Goal: Contribute content: Contribute content

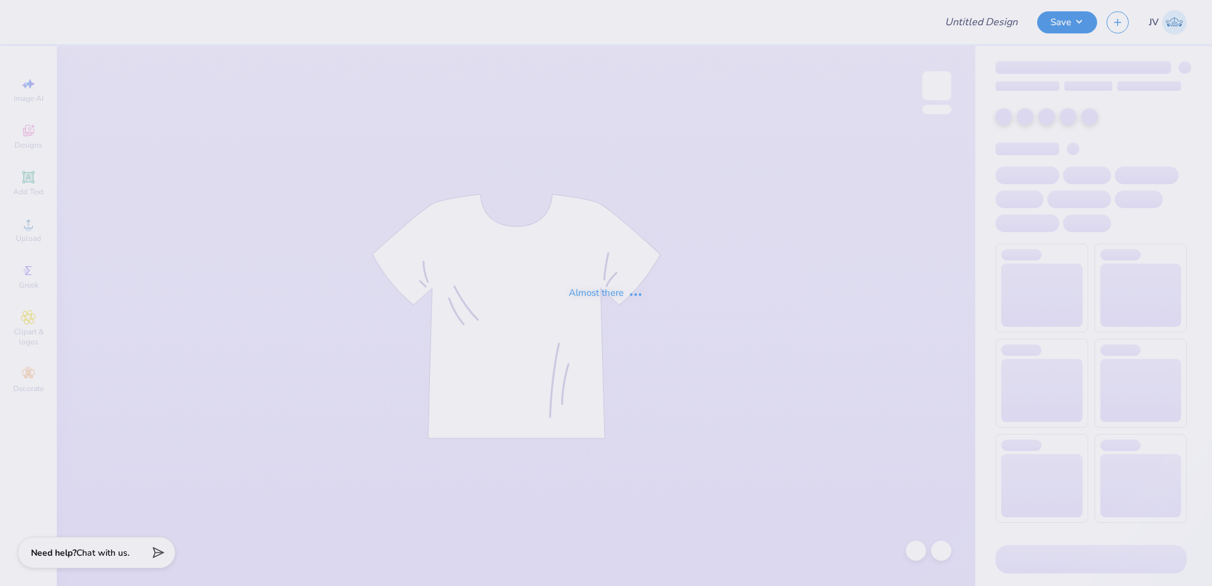
type input "Sigma Chi Beach/Parents Weekend"
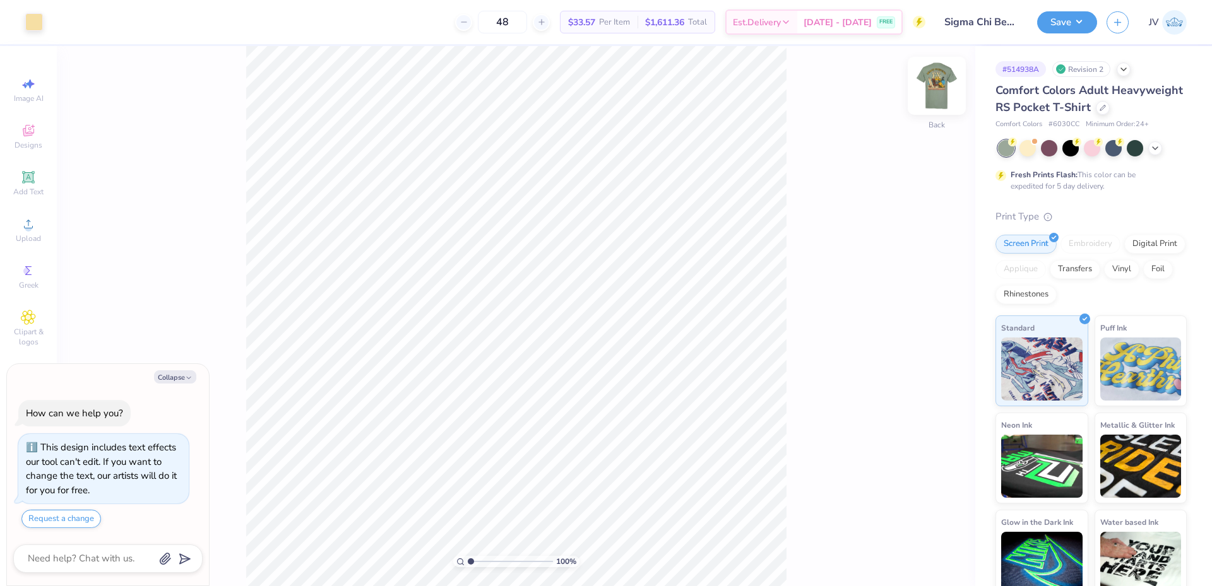
click at [940, 92] on img at bounding box center [937, 86] width 51 height 51
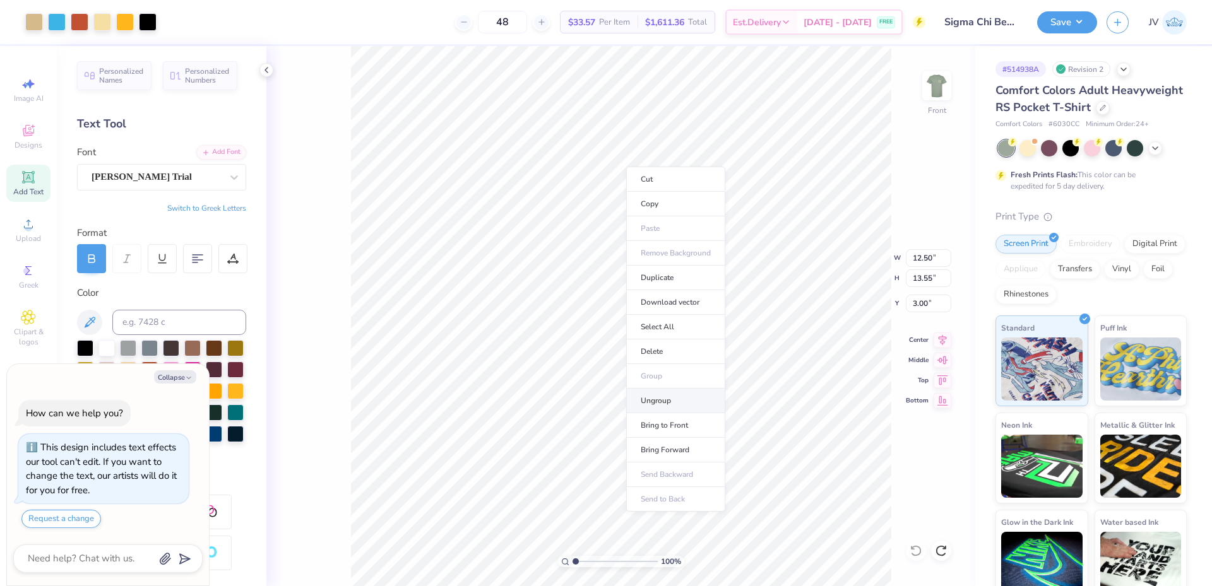
click at [679, 395] on li "Ungroup" at bounding box center [675, 401] width 99 height 25
type textarea "x"
type input "10.75"
type input "0.87"
type input "16.09"
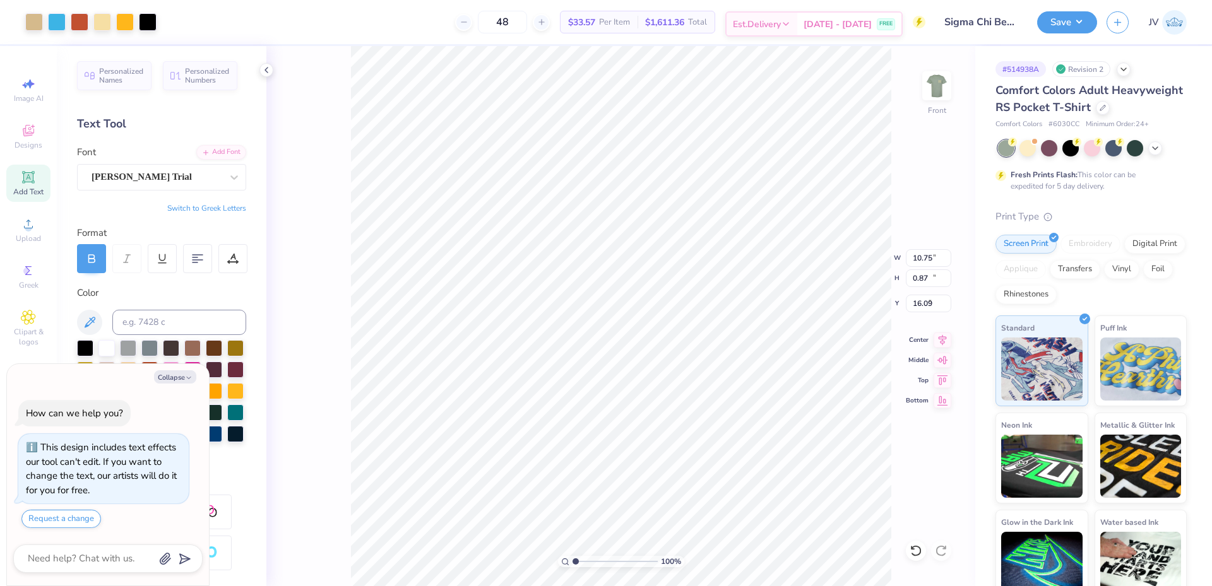
type textarea "x"
type input "12.50"
type input "13.55"
type input "3.00"
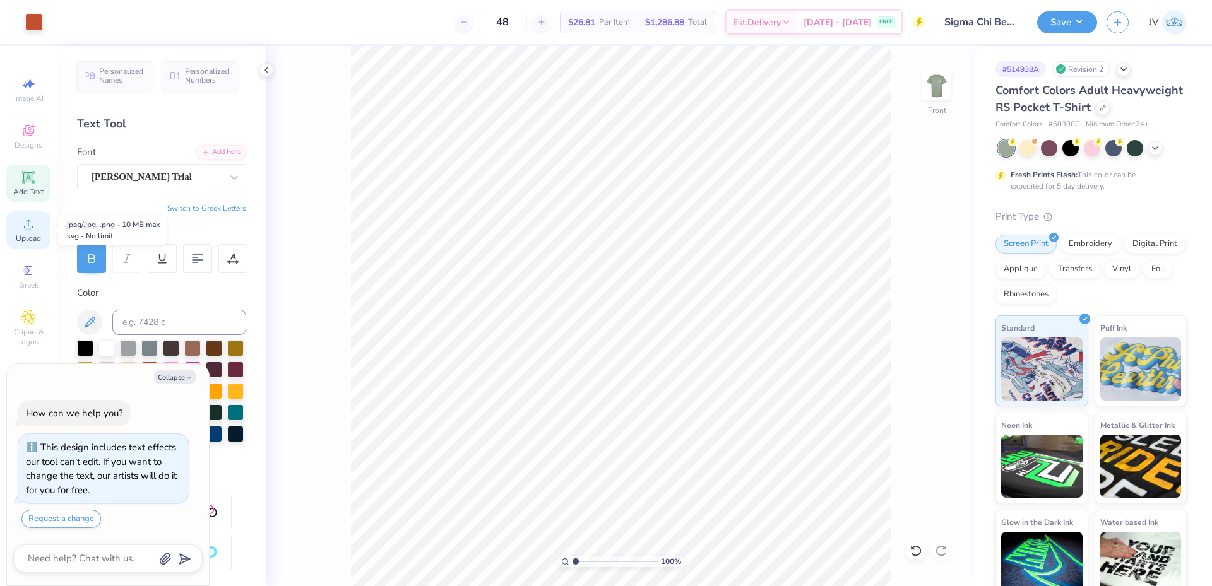
click at [29, 224] on icon at bounding box center [28, 224] width 15 height 15
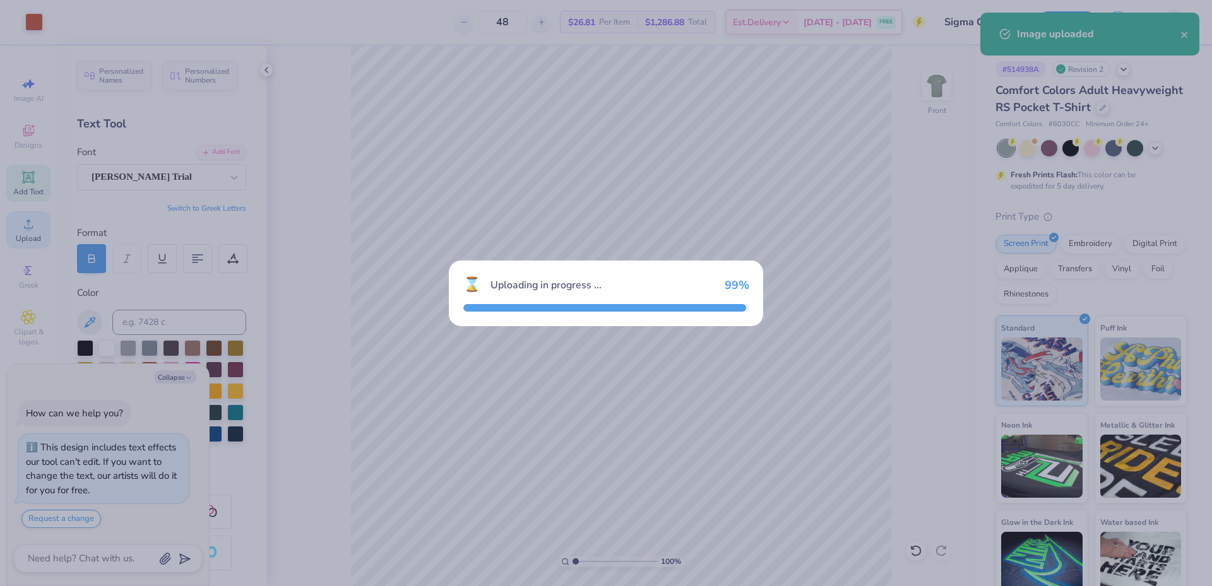
type textarea "x"
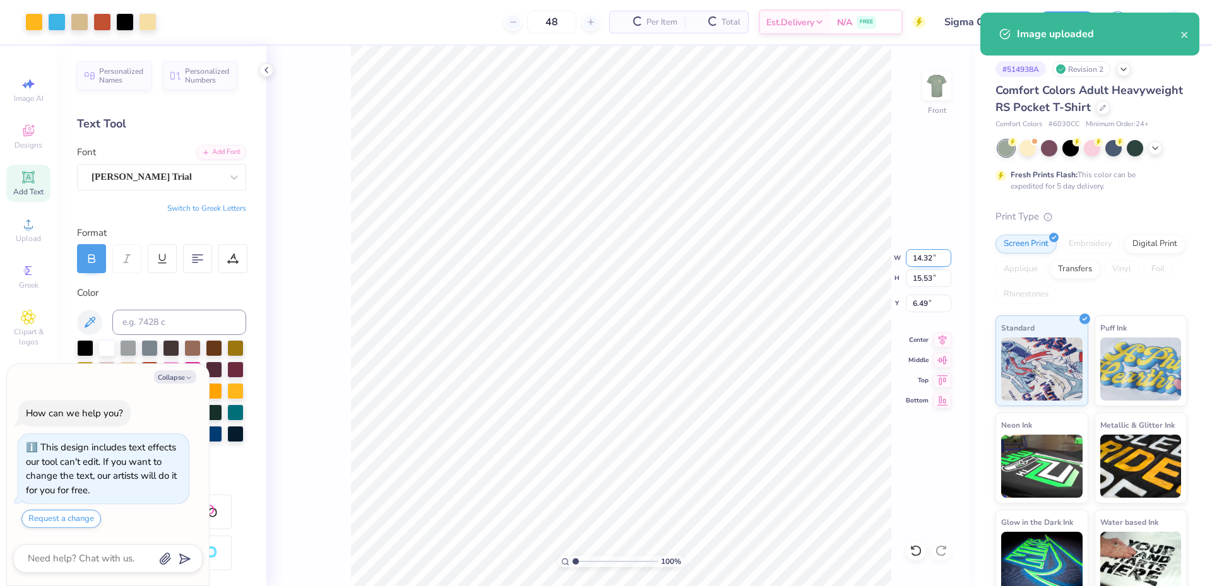
click at [917, 259] on input "14.32" at bounding box center [928, 258] width 45 height 18
type input "12.5"
type textarea "x"
type input "12.50"
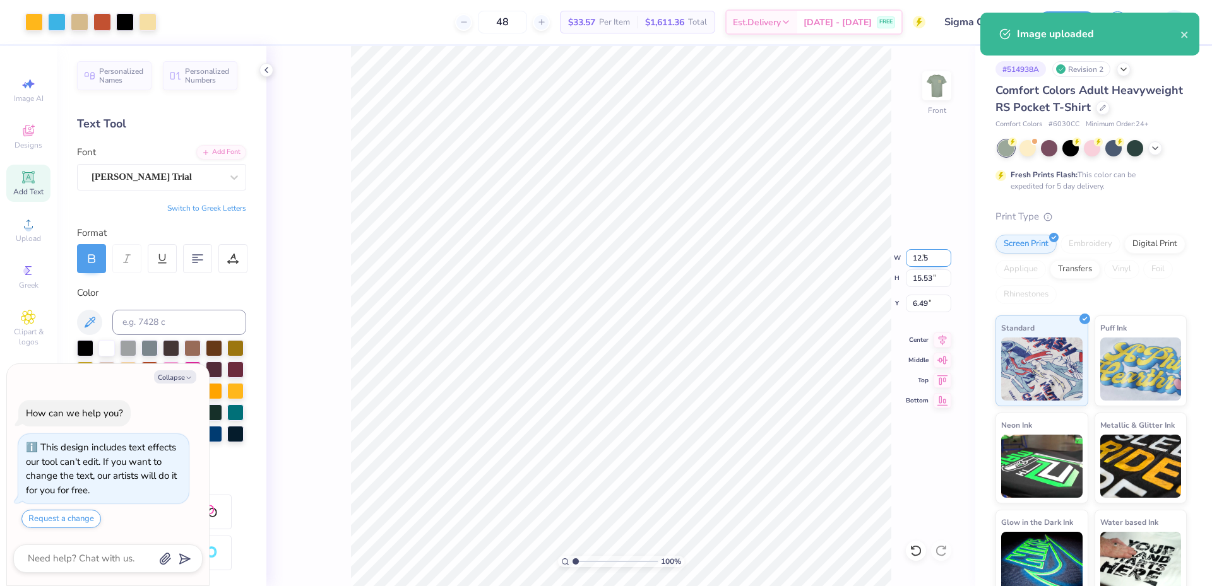
type input "13.55"
type input "7.47"
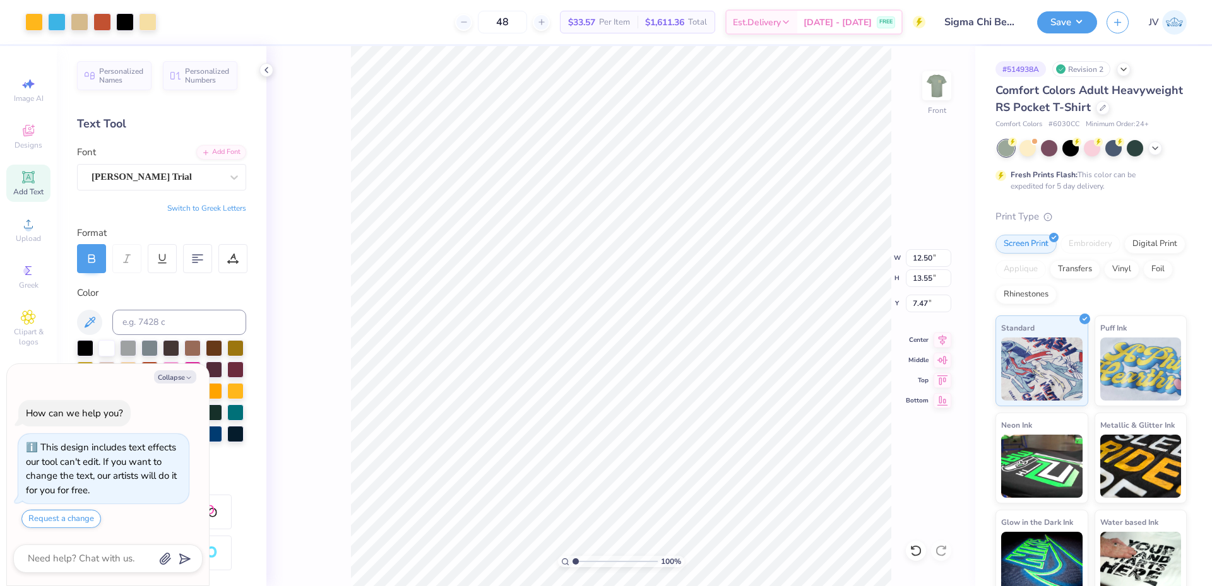
click at [917, 314] on div "100 % Front W 12.50 12.50 " H 13.55 13.55 " Y 7.47 7.47 " Center Middle Top Bot…" at bounding box center [620, 316] width 709 height 540
type textarea "x"
click at [918, 305] on input "7.47" at bounding box center [928, 304] width 45 height 18
type input "3"
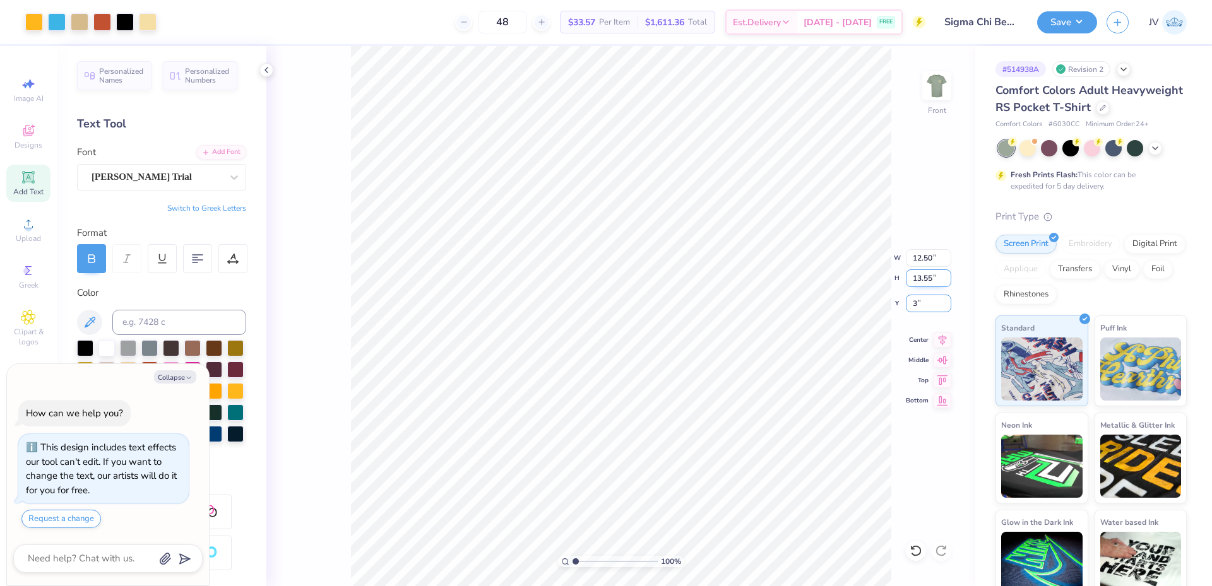
type textarea "x"
type input "3.00"
click at [590, 343] on li "Duplicate" at bounding box center [599, 349] width 99 height 25
type textarea "x"
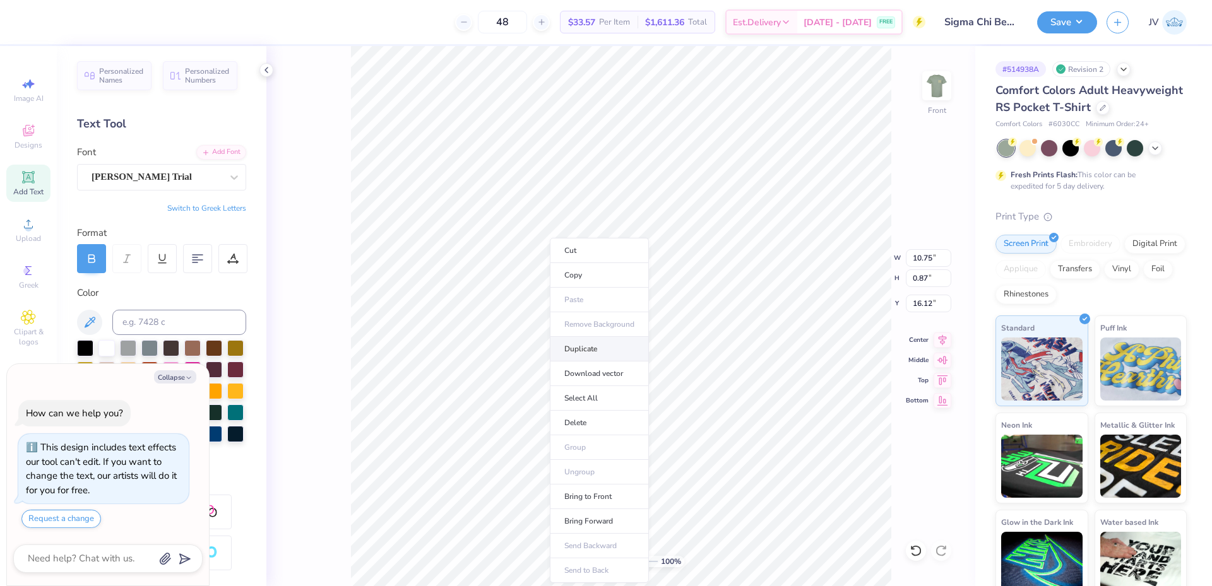
type input "17.12"
click at [628, 493] on li "Bring to Front" at bounding box center [657, 497] width 99 height 25
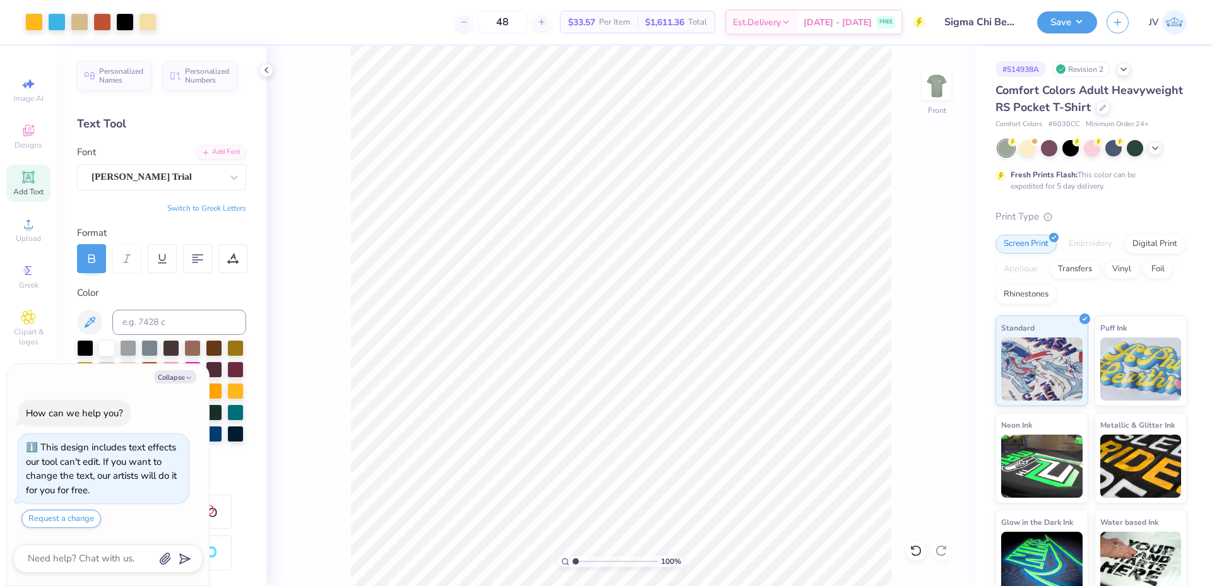
click at [455, 0] on div "Art colors 48 $33.57 Per Item $1,611.36 Total Est. Delivery Sep 17 - 20 FREE De…" at bounding box center [606, 293] width 1212 height 586
click at [32, 232] on div "Upload" at bounding box center [28, 229] width 44 height 37
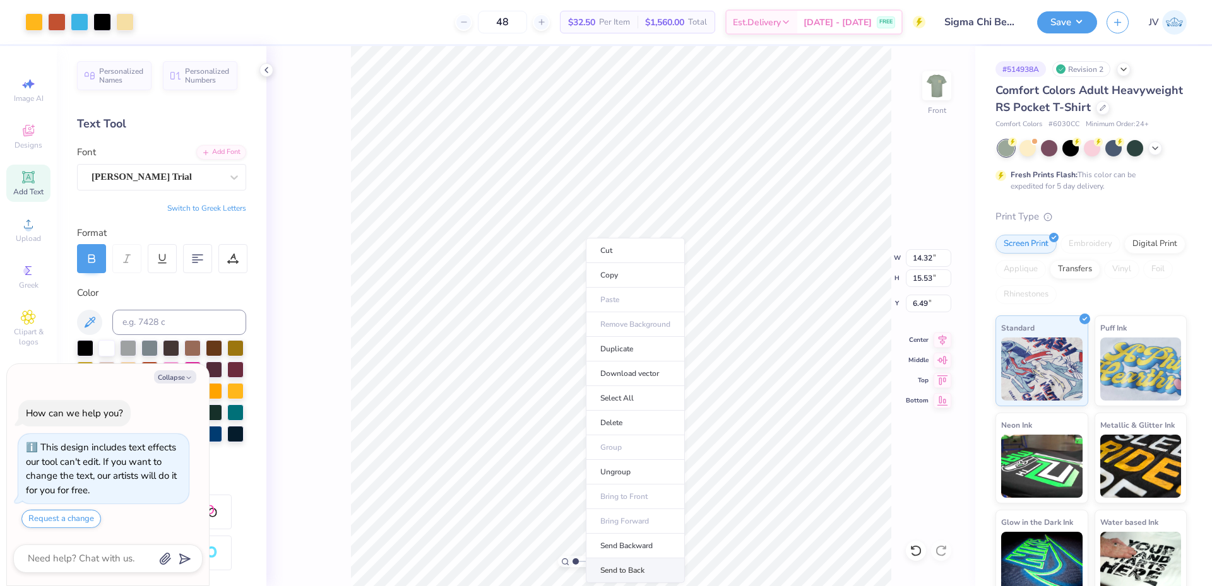
click at [630, 566] on li "Send to Back" at bounding box center [635, 571] width 99 height 25
type textarea "x"
click at [922, 258] on input "14.32" at bounding box center [928, 258] width 45 height 18
type input "12.5"
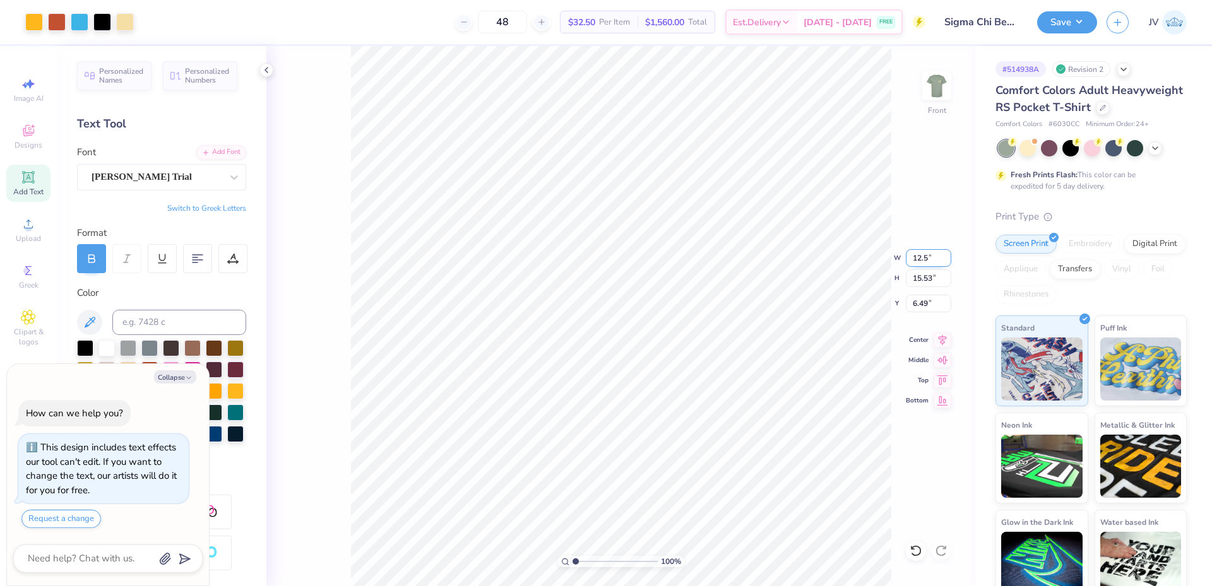
type textarea "x"
type input "12.50"
type input "13.55"
click at [922, 306] on input "7.47" at bounding box center [928, 304] width 45 height 18
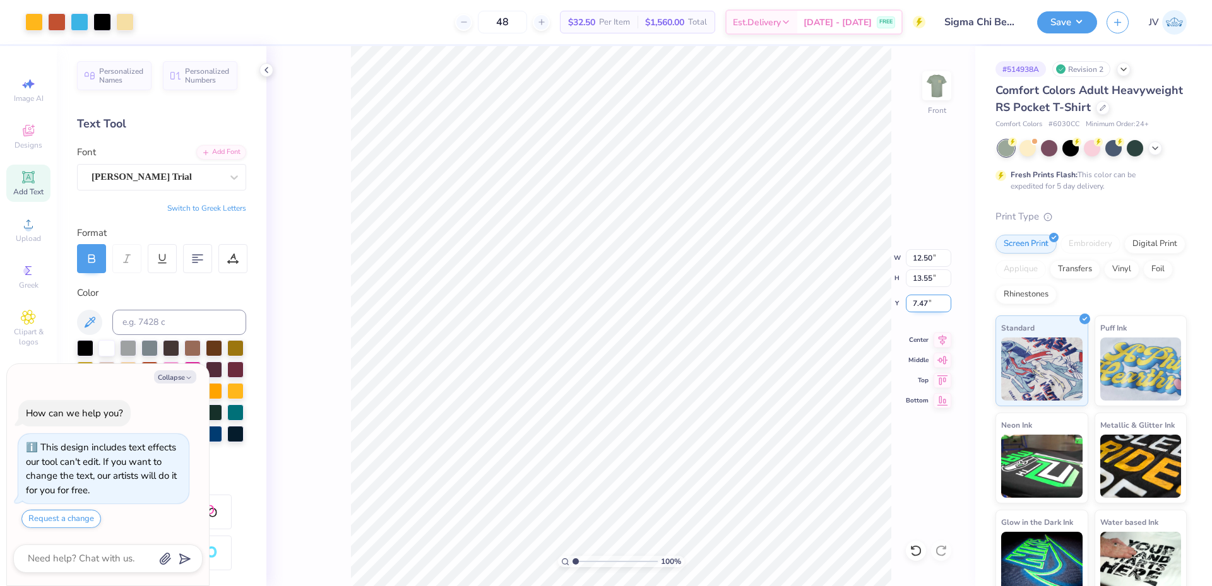
click at [922, 306] on input "7.47" at bounding box center [928, 304] width 45 height 18
type input "3"
type textarea "x"
type input "3.00"
click at [165, 380] on button "Collapse" at bounding box center [175, 377] width 42 height 13
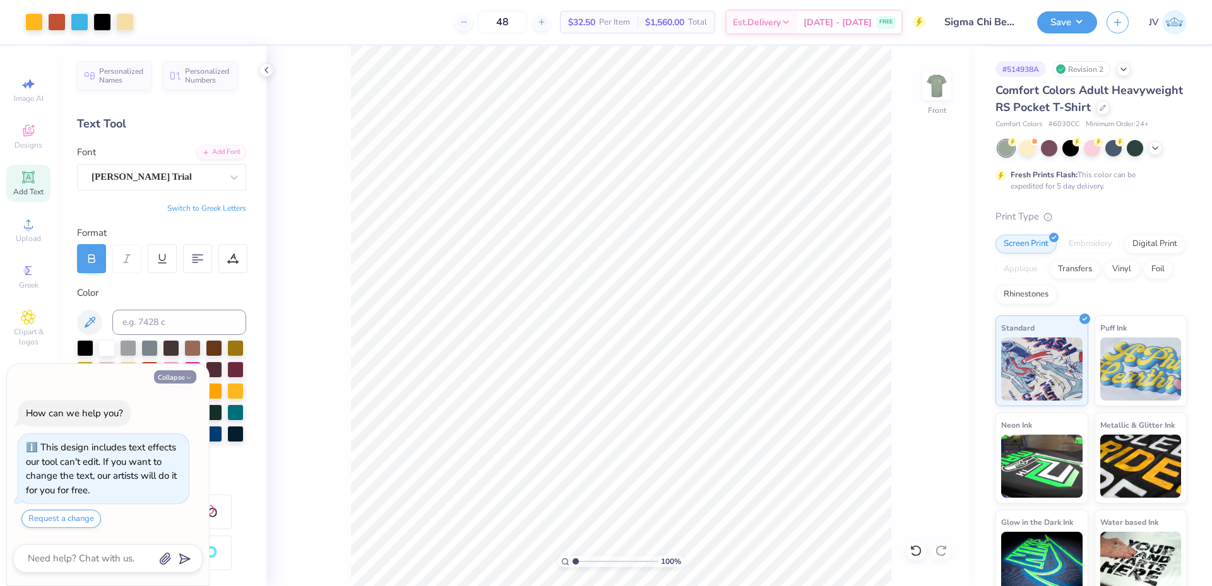
type textarea "x"
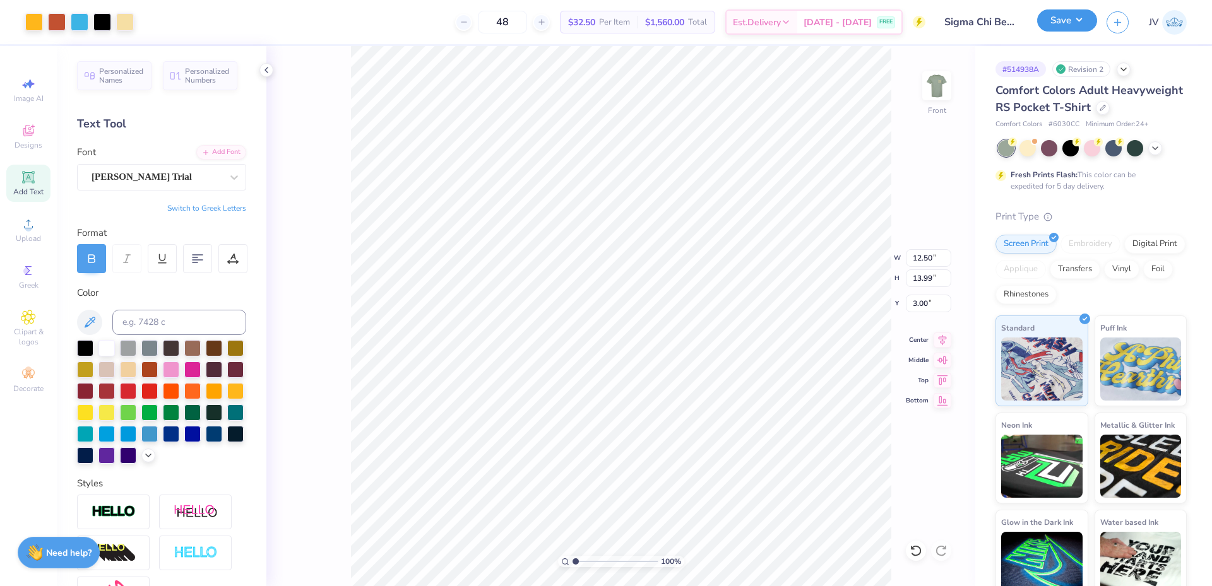
click at [1055, 21] on button "Save" at bounding box center [1067, 20] width 60 height 22
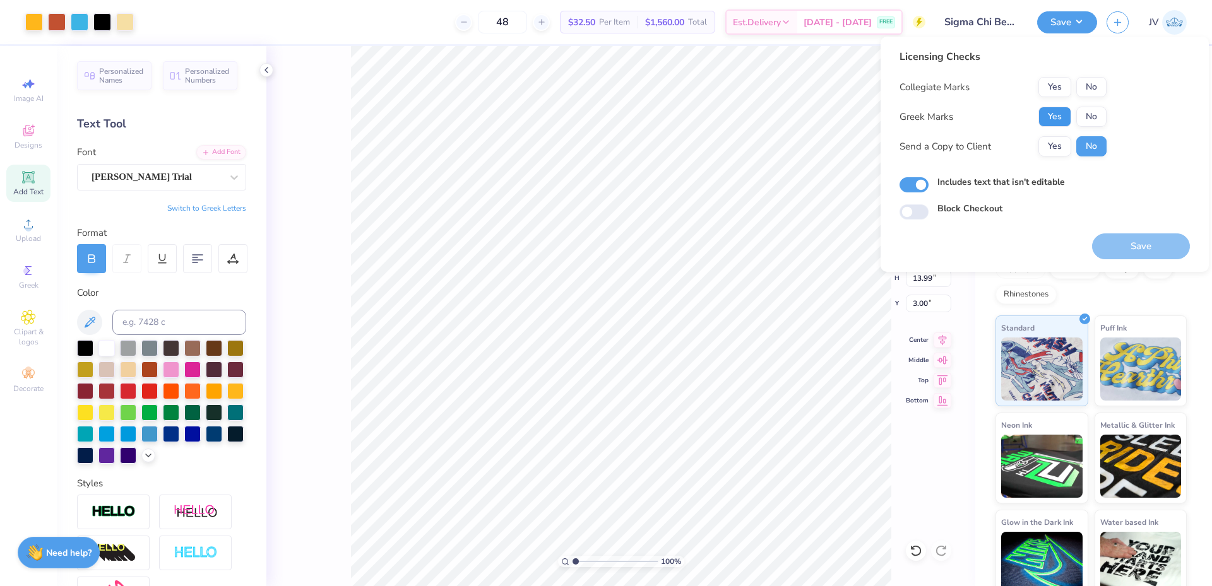
click at [1055, 112] on button "Yes" at bounding box center [1054, 117] width 33 height 20
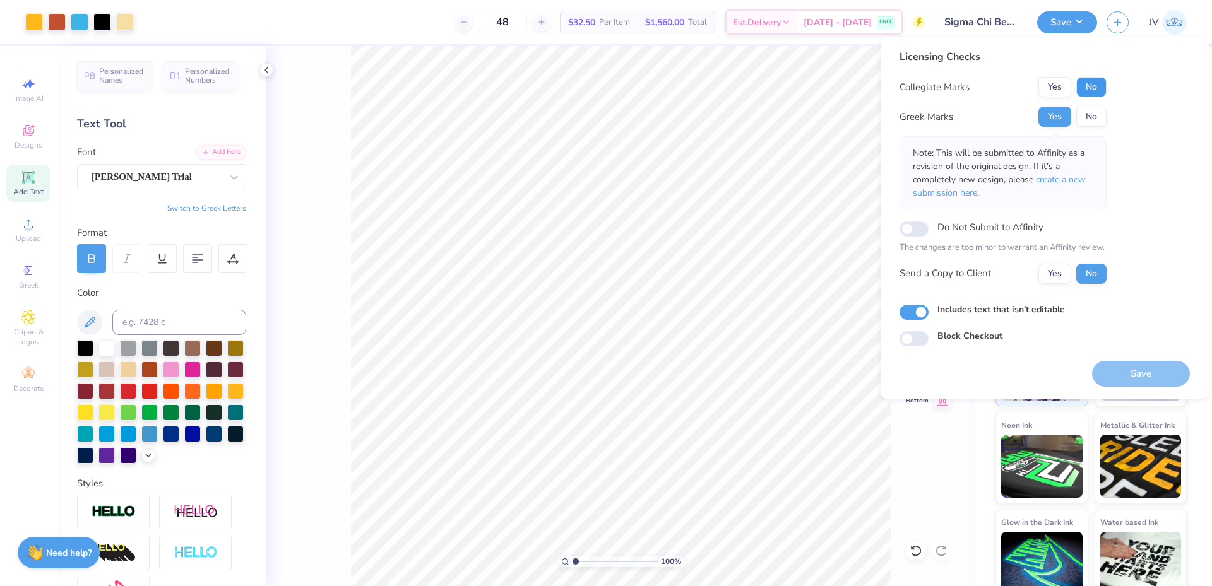
click at [1089, 86] on button "No" at bounding box center [1091, 87] width 30 height 20
click at [1054, 175] on span "create a new submission here" at bounding box center [999, 186] width 173 height 25
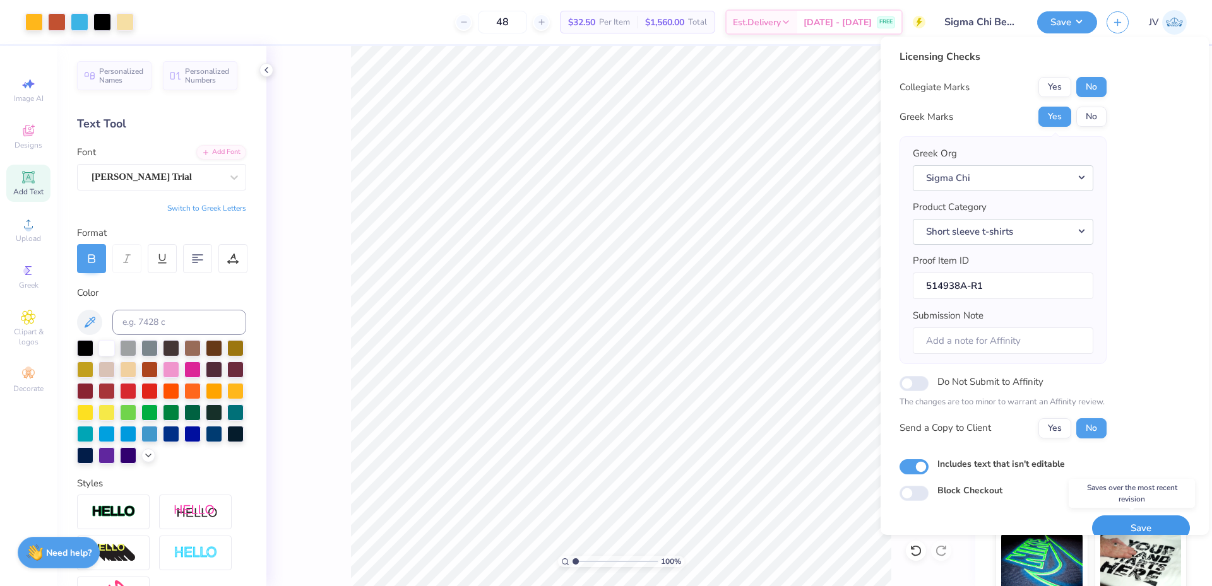
click at [1146, 530] on button "Save" at bounding box center [1141, 529] width 98 height 26
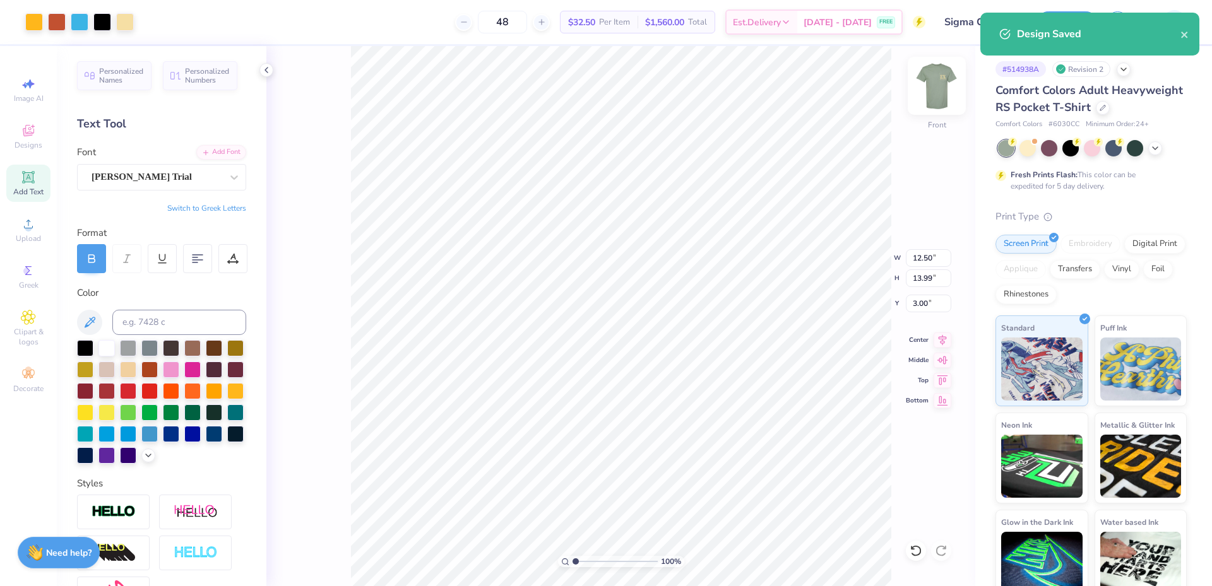
click at [939, 81] on img at bounding box center [937, 86] width 51 height 51
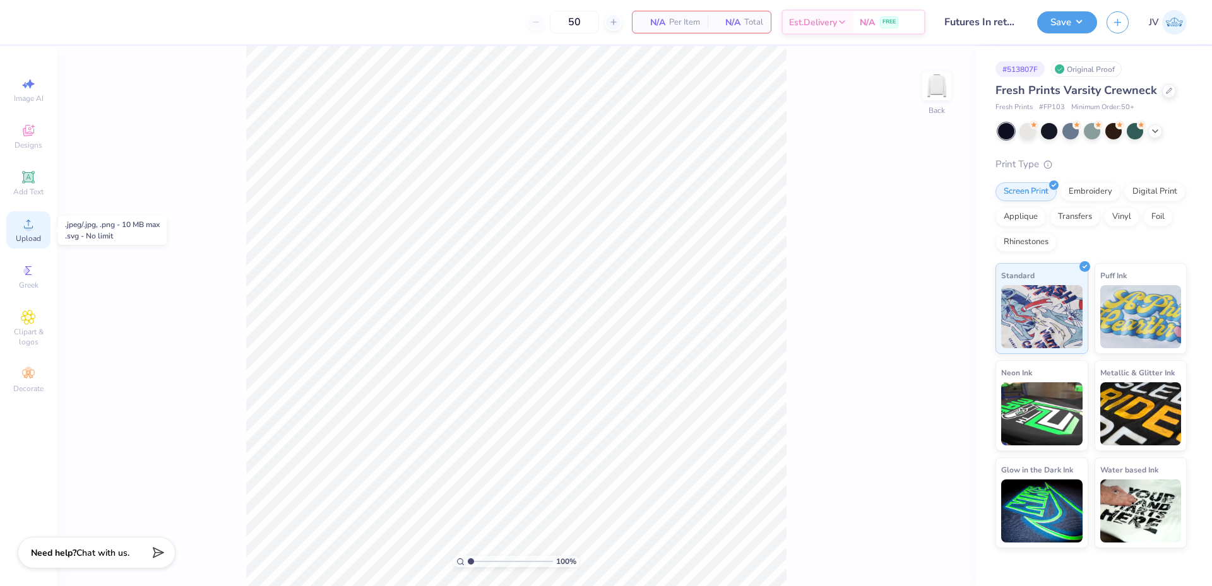
click at [24, 238] on span "Upload" at bounding box center [28, 239] width 25 height 10
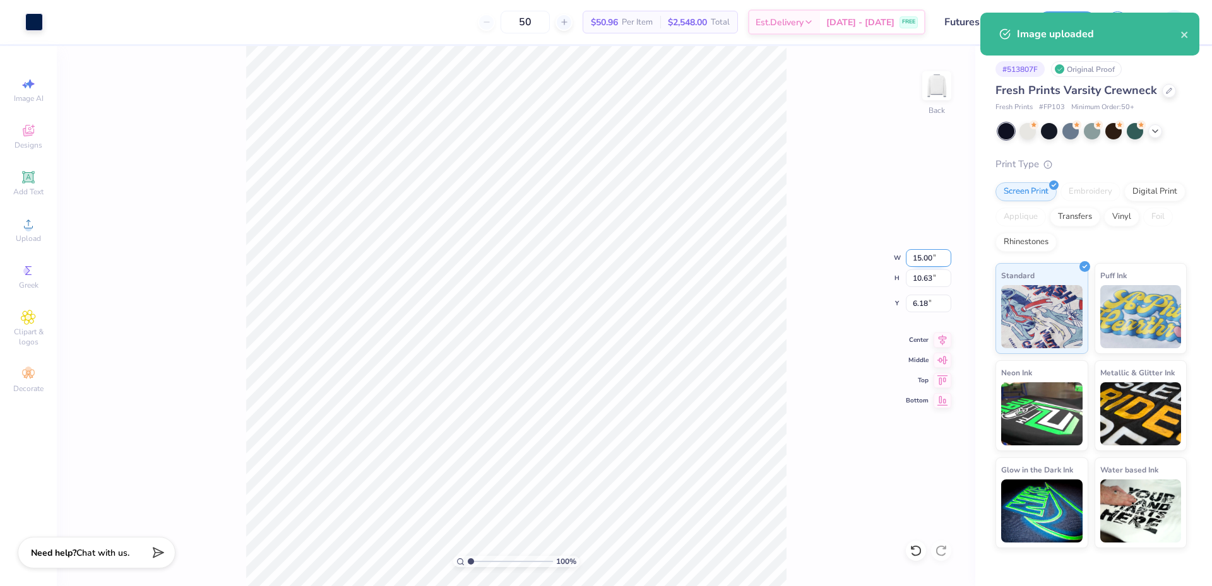
click at [915, 260] on input "15.00" at bounding box center [928, 258] width 45 height 18
drag, startPoint x: 915, startPoint y: 260, endPoint x: 1028, endPoint y: 105, distance: 192.0
click at [963, 174] on div "100 % Back W 15.00 15.00 " H 10.63 10.63 " Y 6.18 6.18 " Center Middle Top Bott…" at bounding box center [516, 316] width 918 height 540
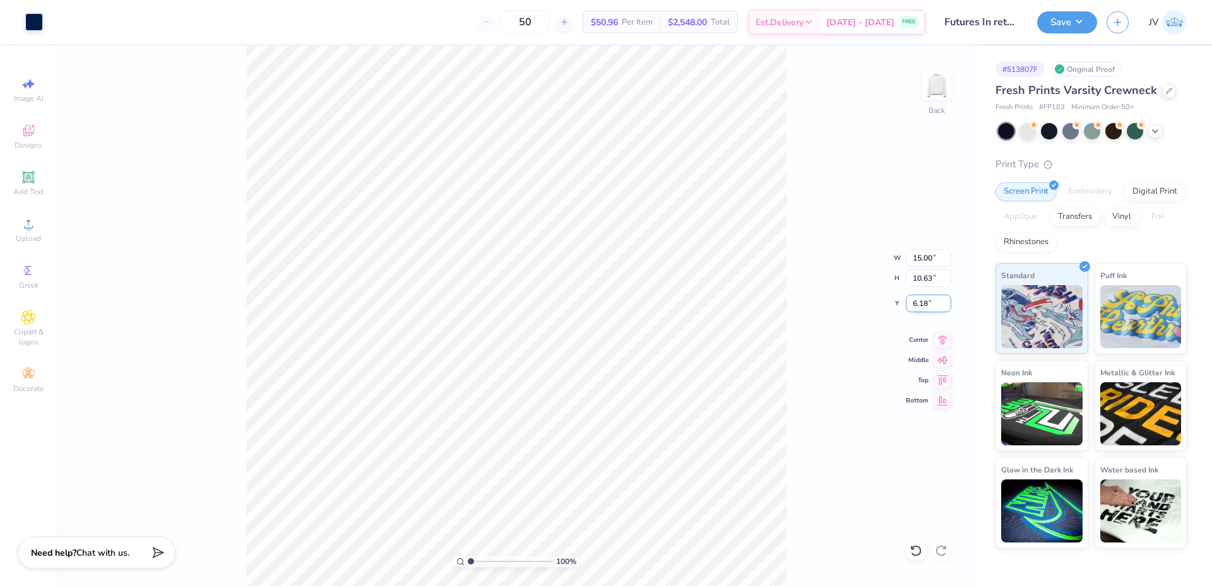
click at [919, 303] on input "6.18" at bounding box center [928, 304] width 45 height 18
click at [918, 312] on input "3.00" at bounding box center [928, 304] width 45 height 18
click at [918, 312] on input "2.00" at bounding box center [928, 304] width 45 height 18
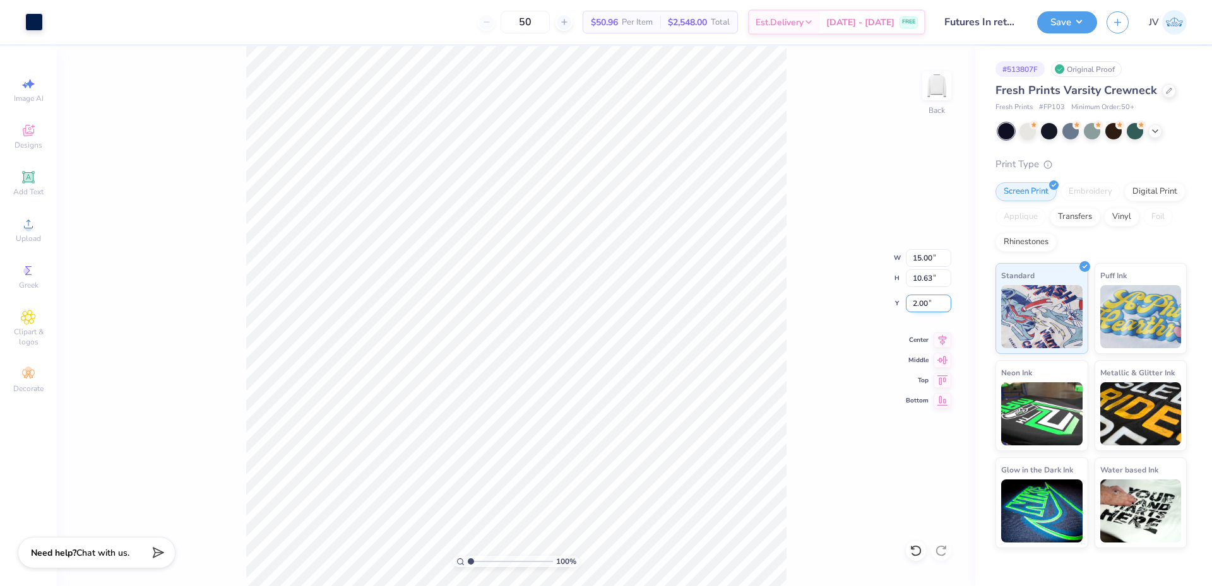
click at [918, 312] on input "2.00" at bounding box center [928, 304] width 45 height 18
type input "1.00"
click at [922, 259] on input "15.00" at bounding box center [928, 258] width 45 height 18
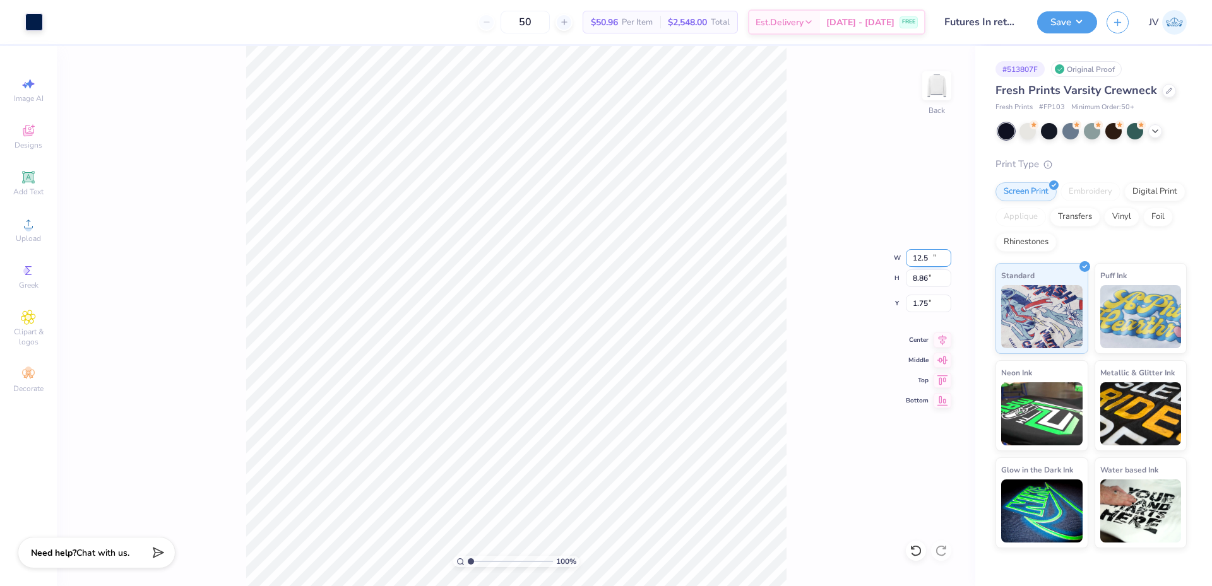
type input "12.50"
type input "8.86"
click at [918, 307] on input "1.75" at bounding box center [928, 304] width 45 height 18
type input "1.50"
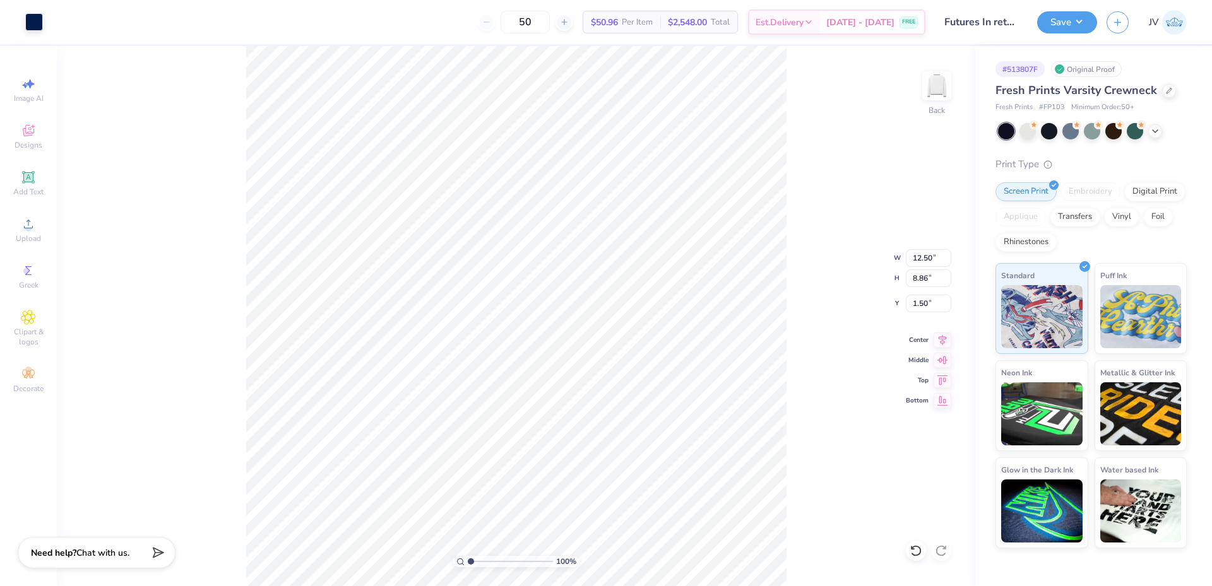
click at [881, 427] on div "100 % Back W 12.50 12.50 " H 8.86 8.86 " Y 1.50 1.50 " Center Middle Top Bottom" at bounding box center [516, 316] width 918 height 540
click at [29, 187] on span "Add Text" at bounding box center [28, 192] width 30 height 10
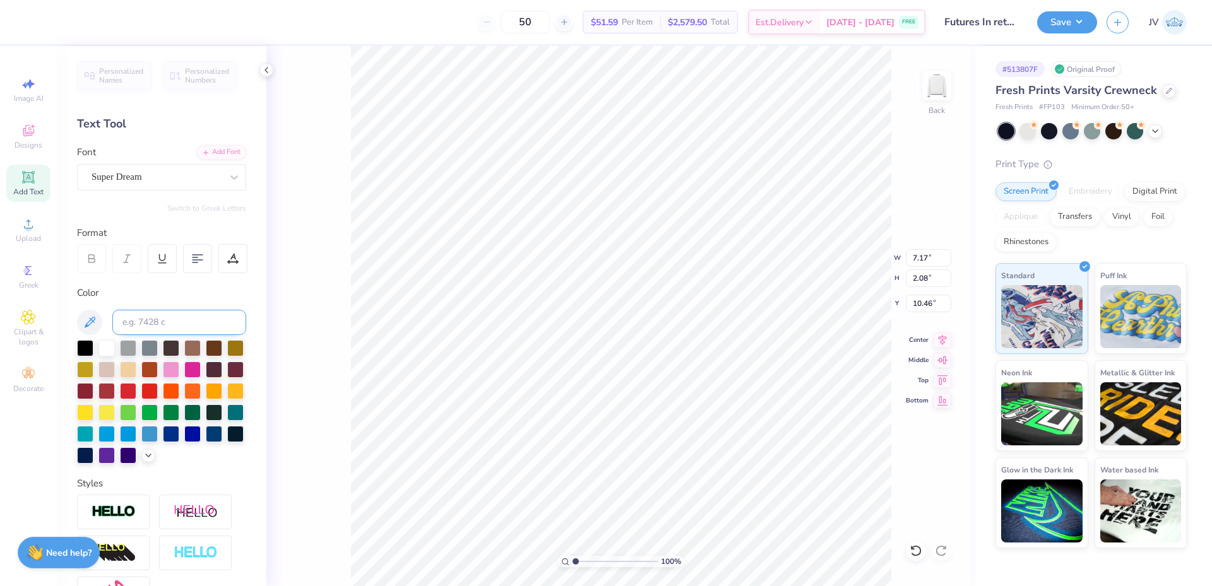
click at [153, 323] on input at bounding box center [179, 322] width 134 height 25
type input "2768"
click at [228, 174] on icon at bounding box center [234, 177] width 13 height 13
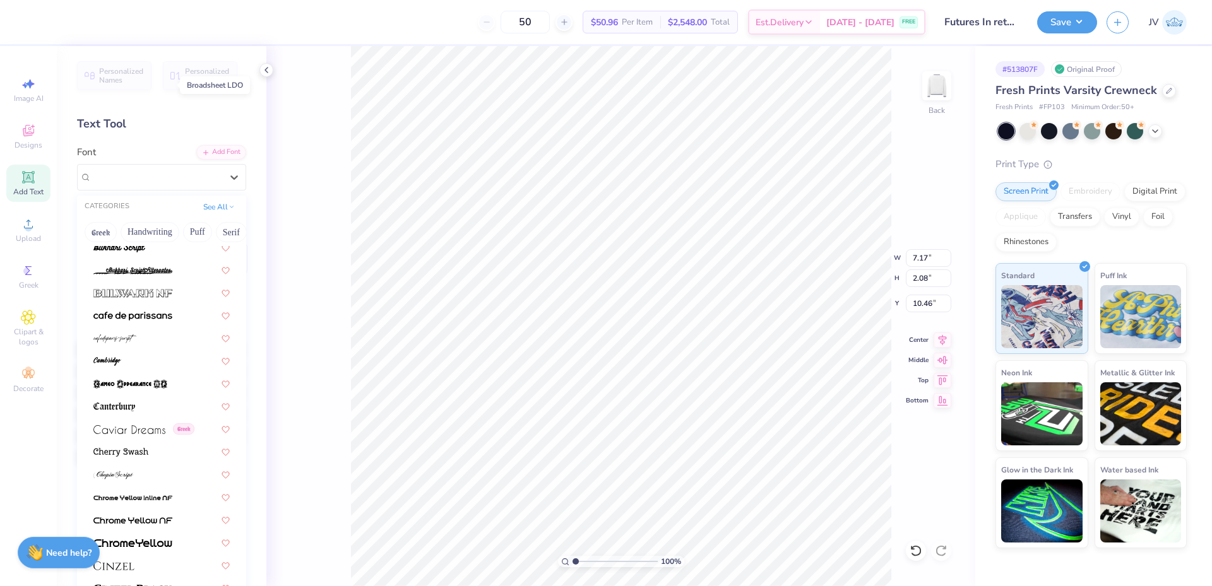
scroll to position [1263, 0]
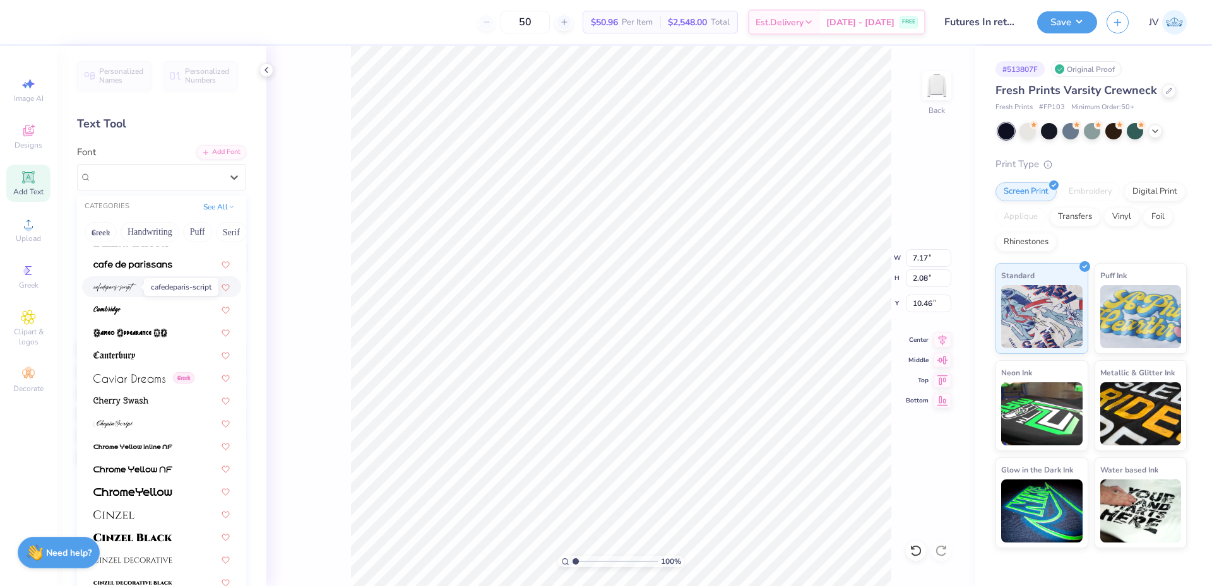
click at [120, 286] on img at bounding box center [114, 287] width 43 height 9
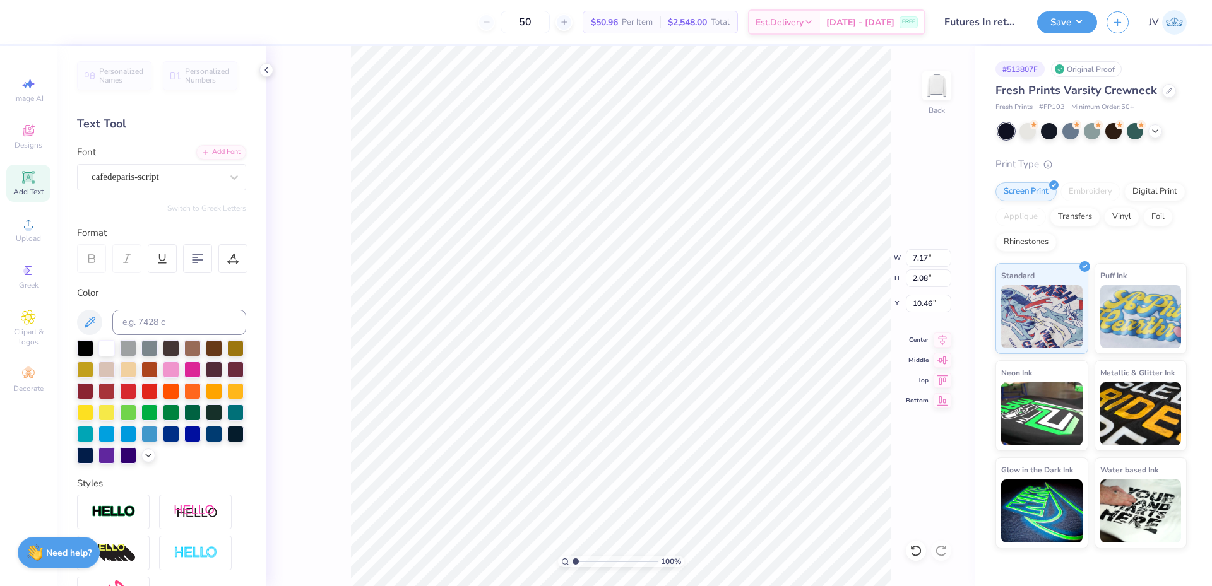
type input "8.57"
type input "2.76"
type input "10.12"
type textarea "[GEOGRAPHIC_DATA]"
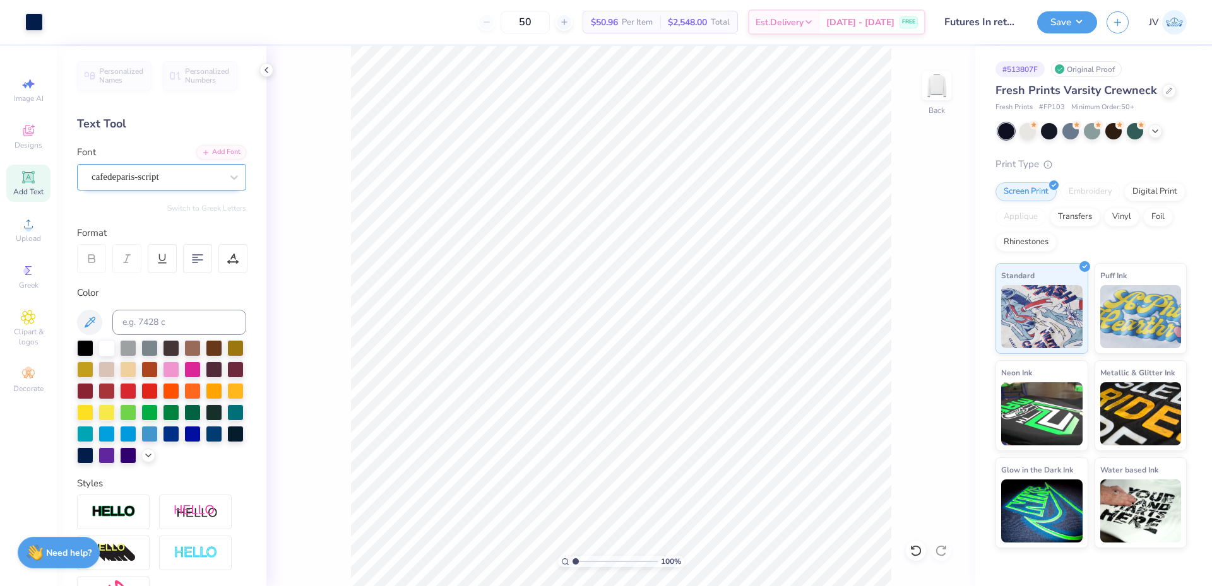
click at [213, 182] on div "cafedeparis-script" at bounding box center [156, 177] width 133 height 20
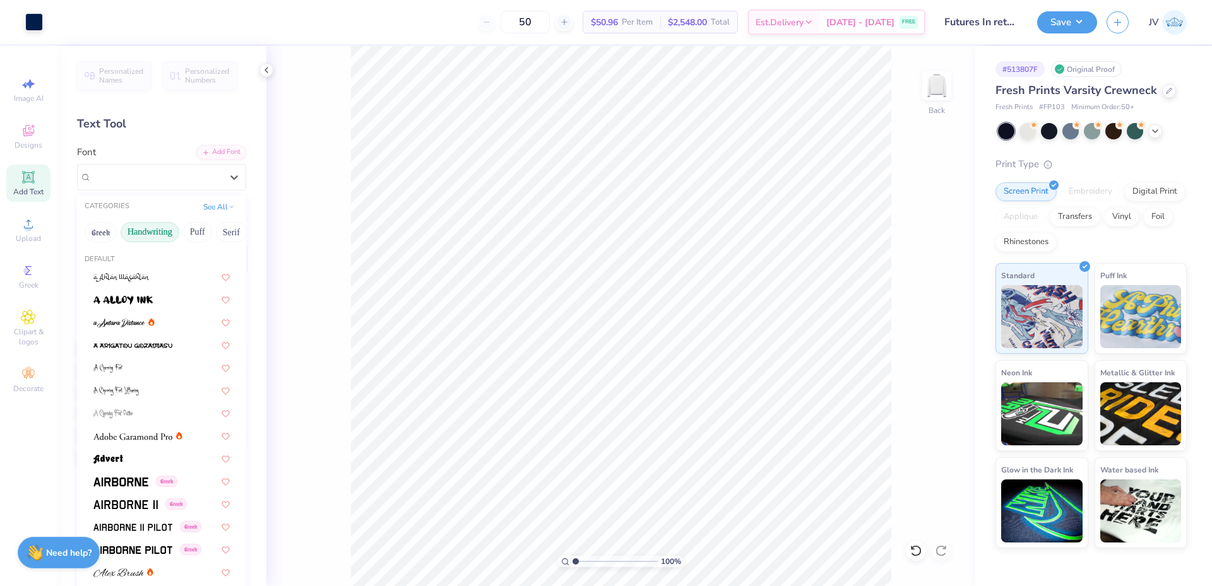
click at [152, 237] on button "Handwriting" at bounding box center [150, 232] width 59 height 20
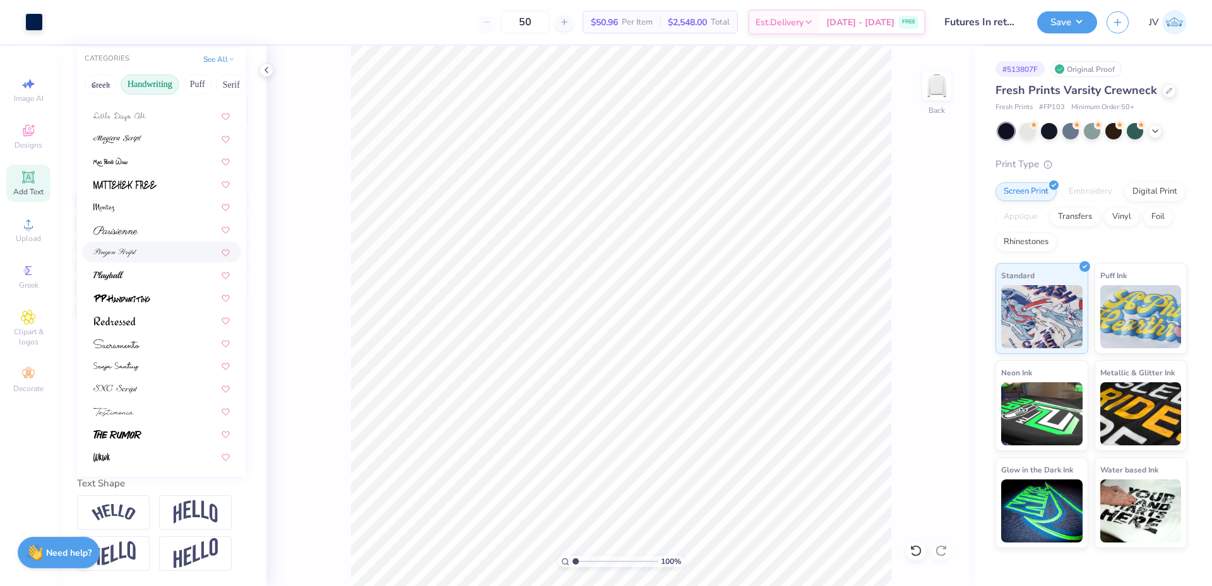
scroll to position [169, 0]
click at [152, 336] on div at bounding box center [161, 342] width 136 height 13
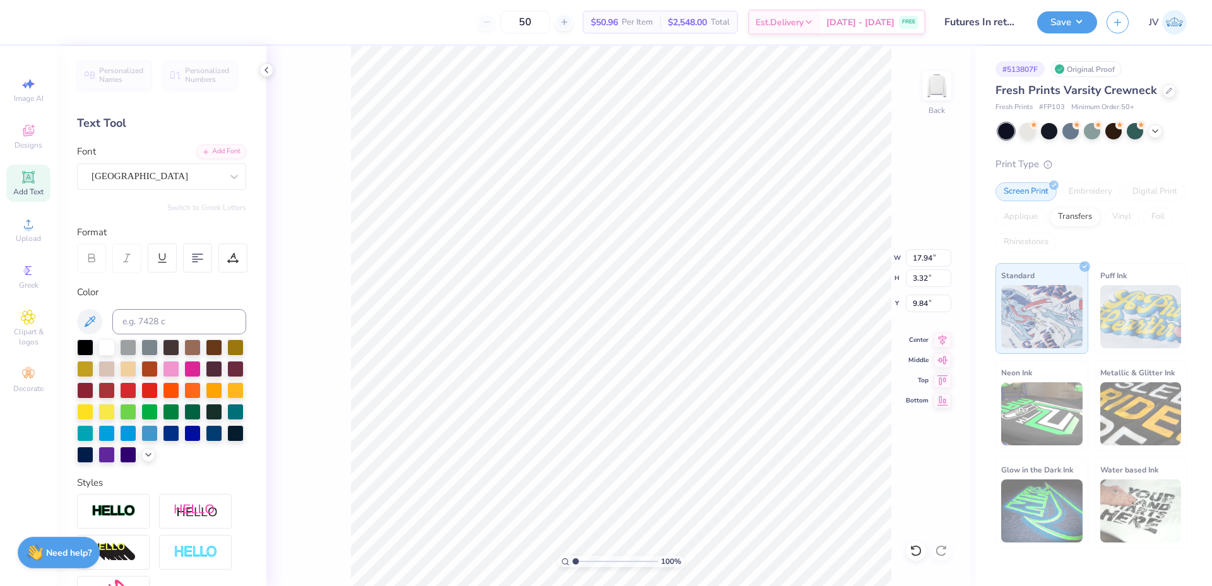
scroll to position [0, 0]
click at [210, 146] on div "Add Font" at bounding box center [221, 151] width 50 height 15
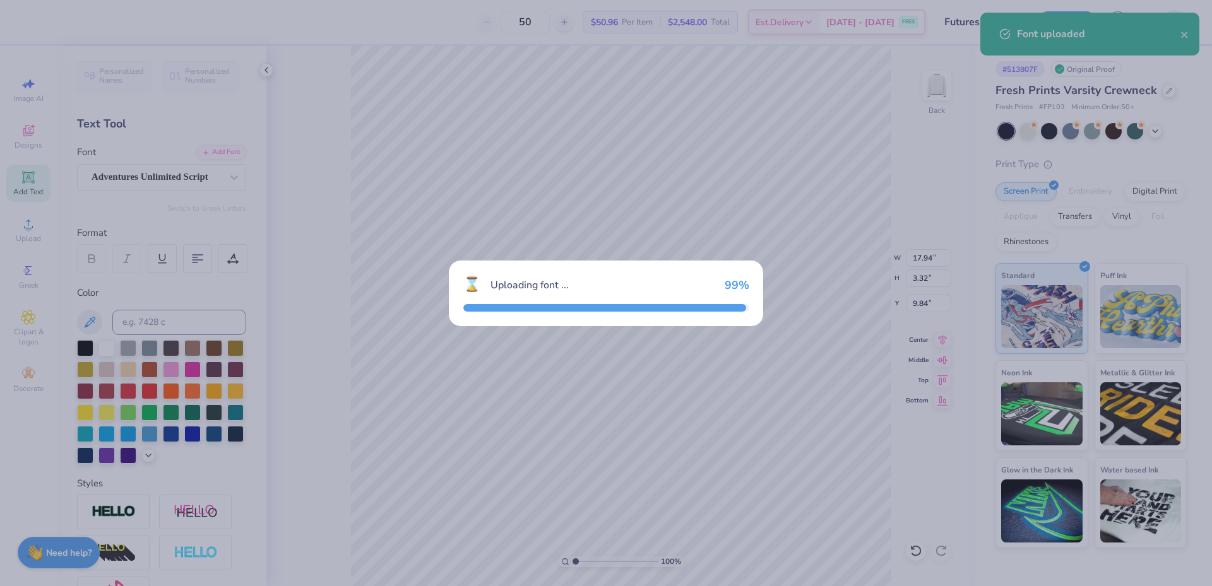
type input "14.24"
type input "1.87"
type input "10.56"
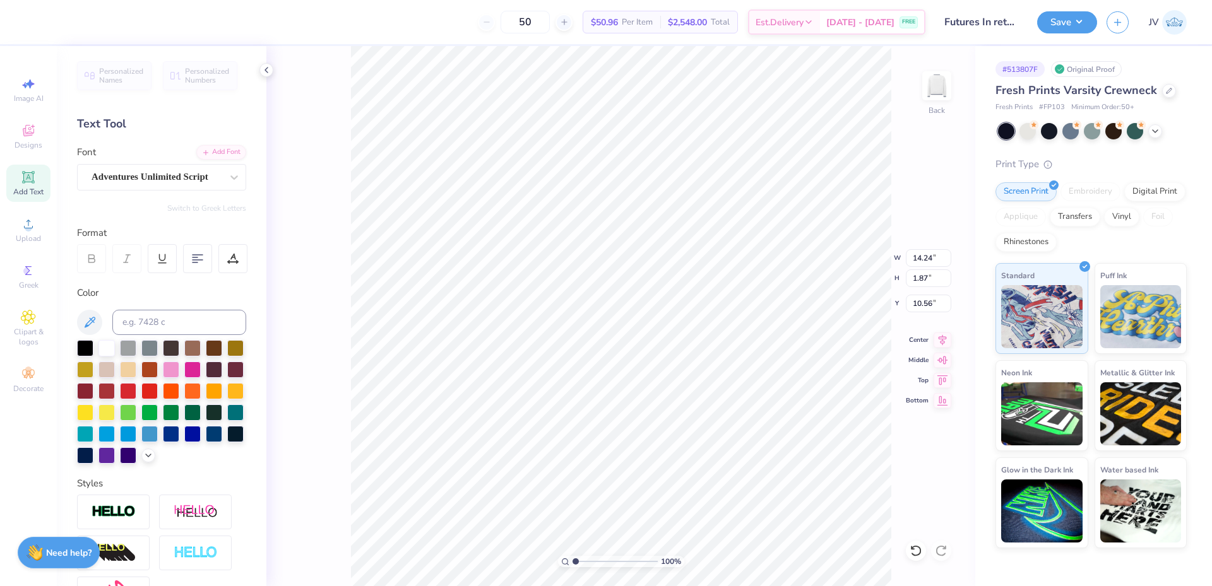
type input "8.89"
type input "1.17"
type input "11.27"
drag, startPoint x: 575, startPoint y: 561, endPoint x: 587, endPoint y: 563, distance: 12.1
type input "2.38"
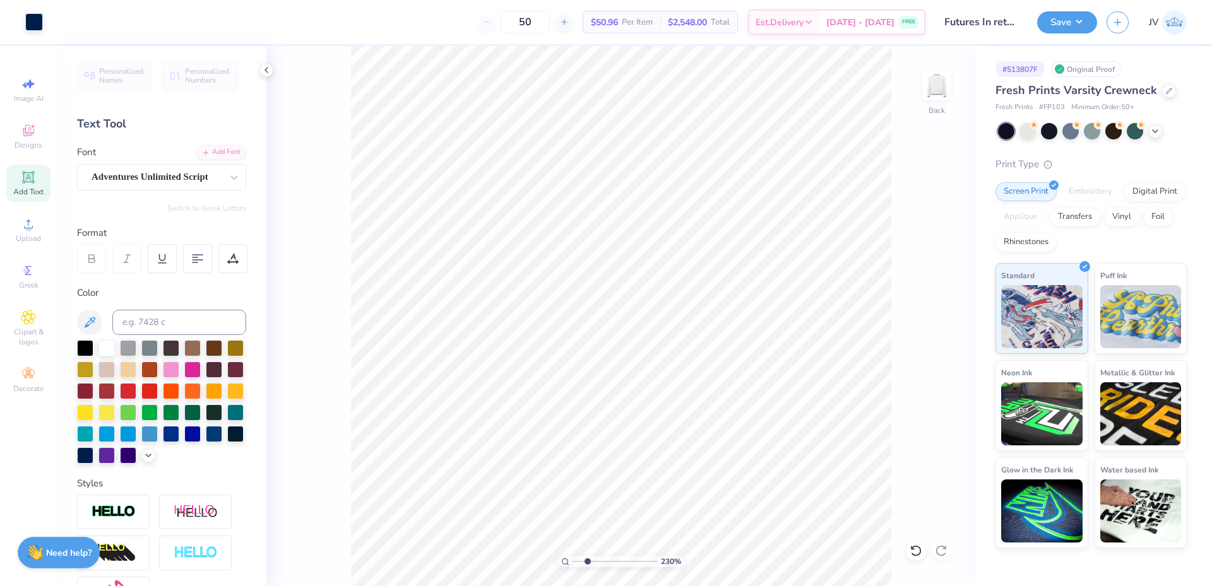
click at [587, 563] on input "range" at bounding box center [615, 561] width 85 height 11
type input "11.25"
paste textarea "®"
type textarea "[GEOGRAPHIC_DATA]®"
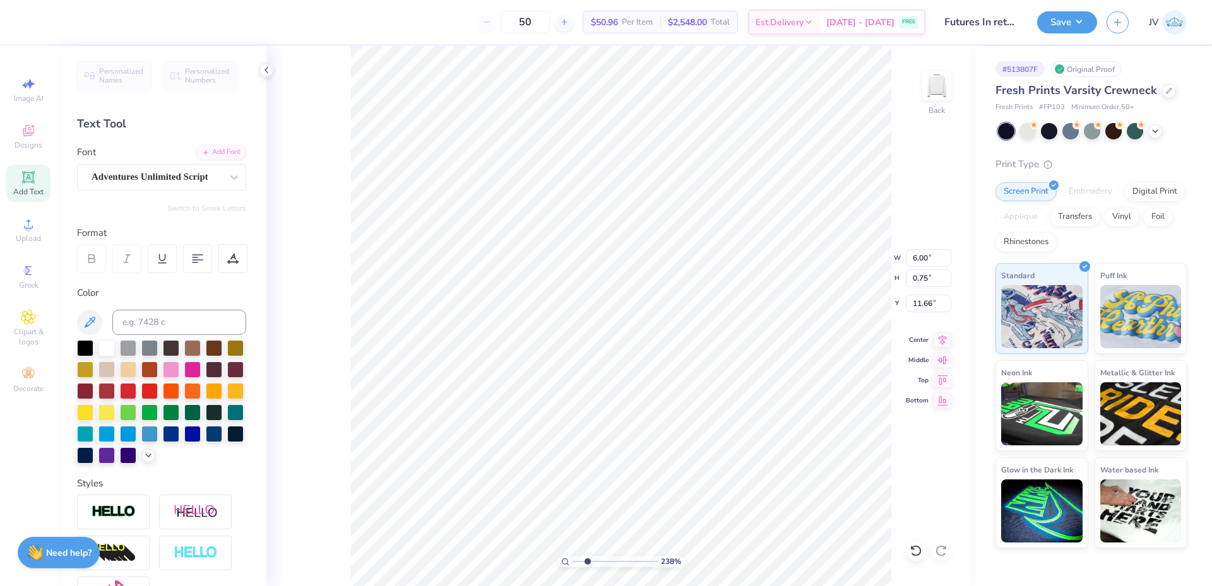
type input "6.00"
type input "0.75"
type input "6.34"
type input "7.87"
type input "0.99"
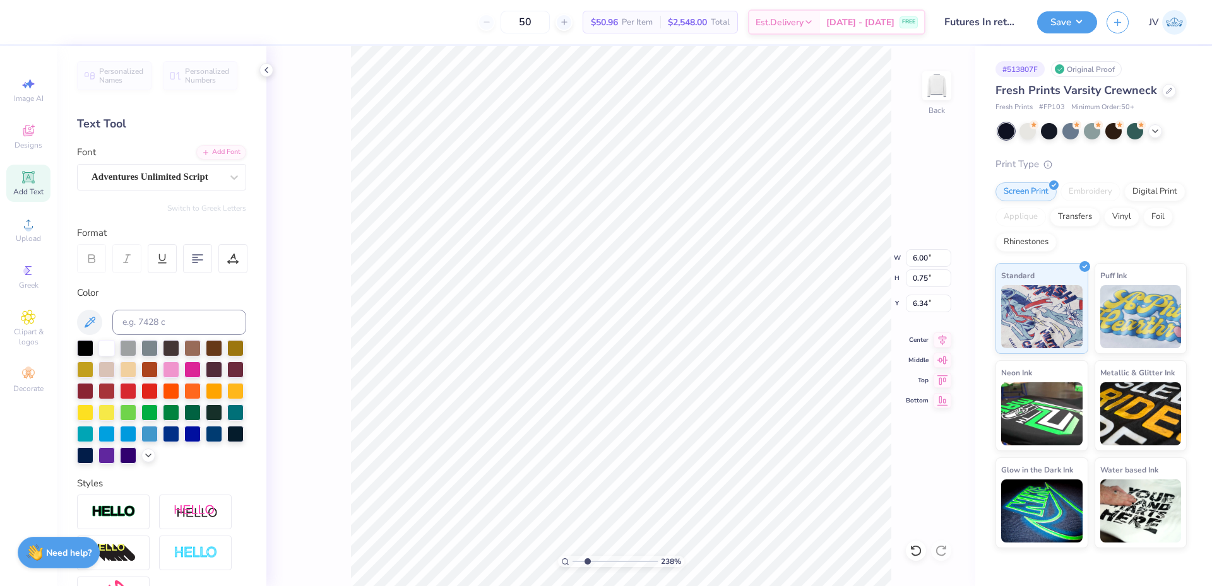
type input "6.11"
type input "7.97"
type input "1.00"
type input "6.09"
click at [942, 337] on icon at bounding box center [943, 338] width 18 height 15
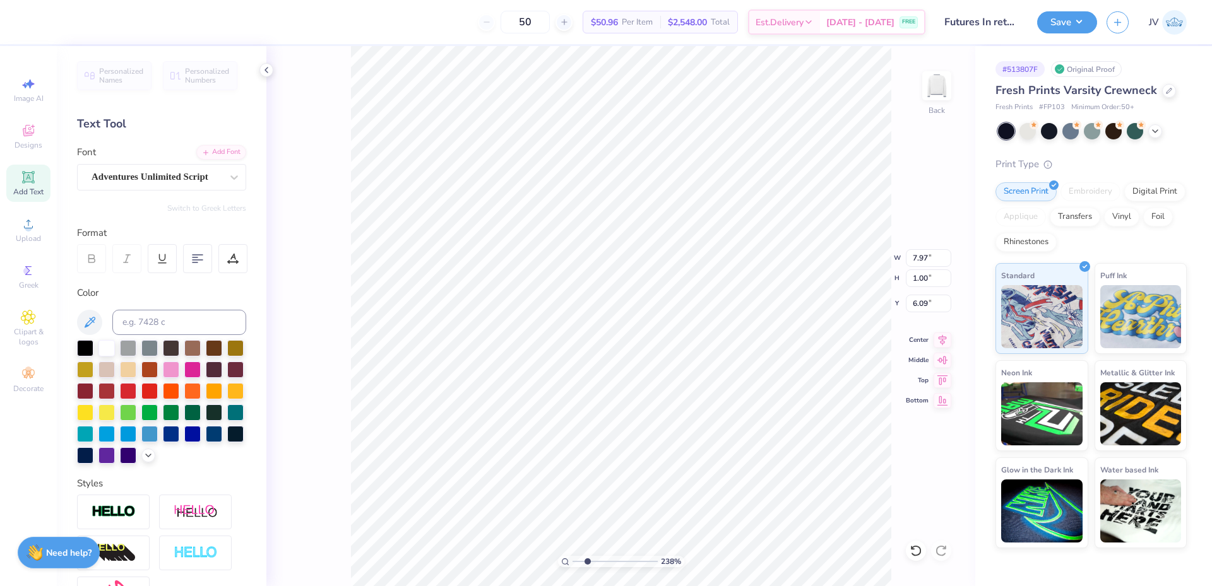
type input "6.40"
type input "8.47"
type input "1.06"
type input "6.34"
type input "8.69"
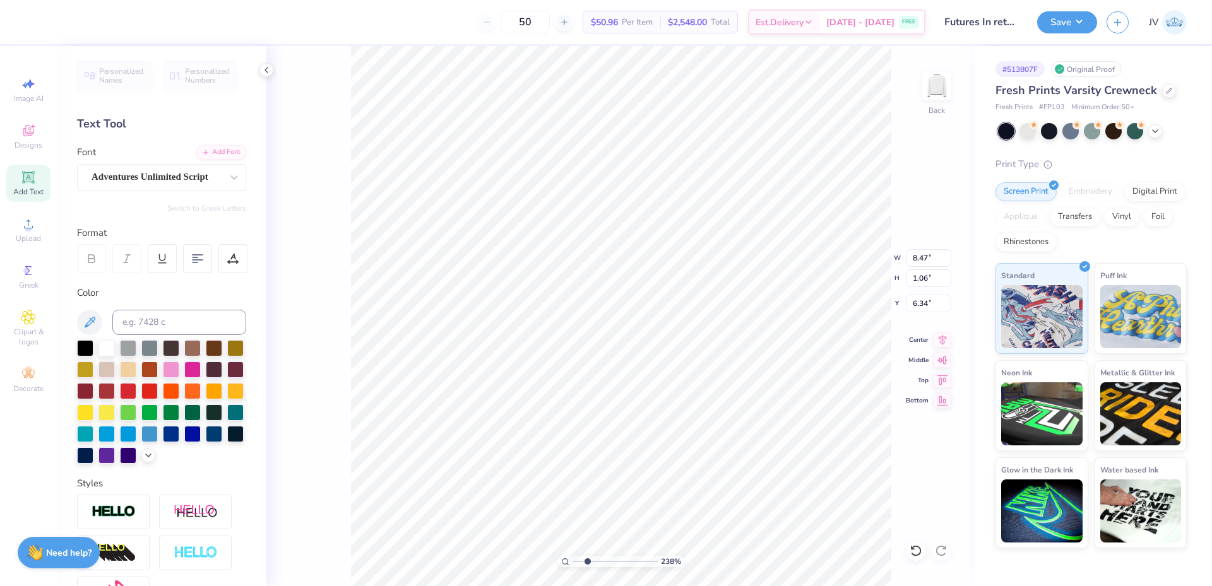
type input "1.09"
type input "6.31"
click at [944, 341] on icon at bounding box center [943, 338] width 8 height 11
click at [751, 270] on li "Duplicate" at bounding box center [754, 265] width 99 height 25
type input "7.31"
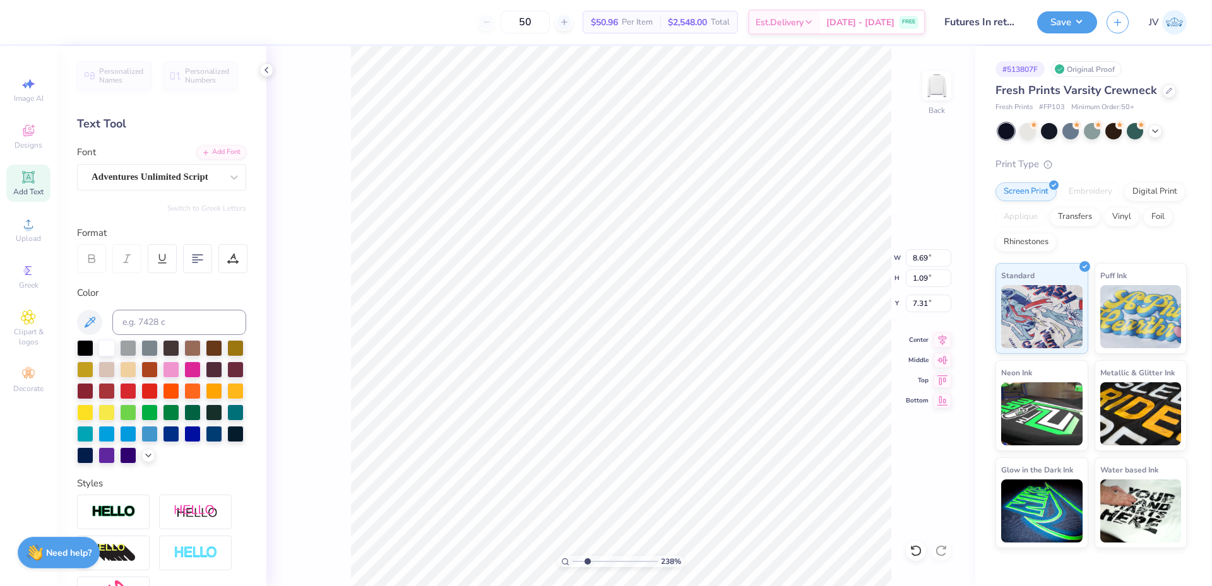
scroll to position [11, 2]
type textarea "®"
drag, startPoint x: 588, startPoint y: 561, endPoint x: 553, endPoint y: 559, distance: 35.4
type input "1"
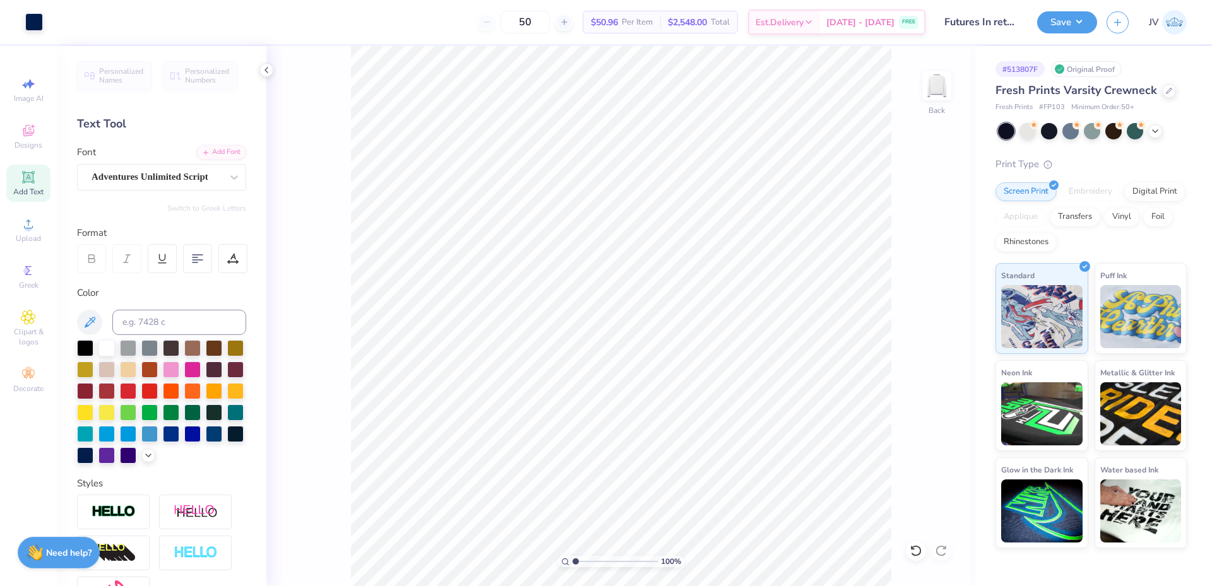
click at [573, 559] on input "range" at bounding box center [615, 561] width 85 height 11
click at [632, 427] on li "Group" at bounding box center [657, 429] width 99 height 25
click at [268, 402] on div "100 % Back W 12.50 12.50 " H 8.86 8.86 " Y 1.50 1.50 " Center Middle Top Bottom" at bounding box center [620, 316] width 709 height 540
click at [265, 69] on icon at bounding box center [266, 70] width 10 height 10
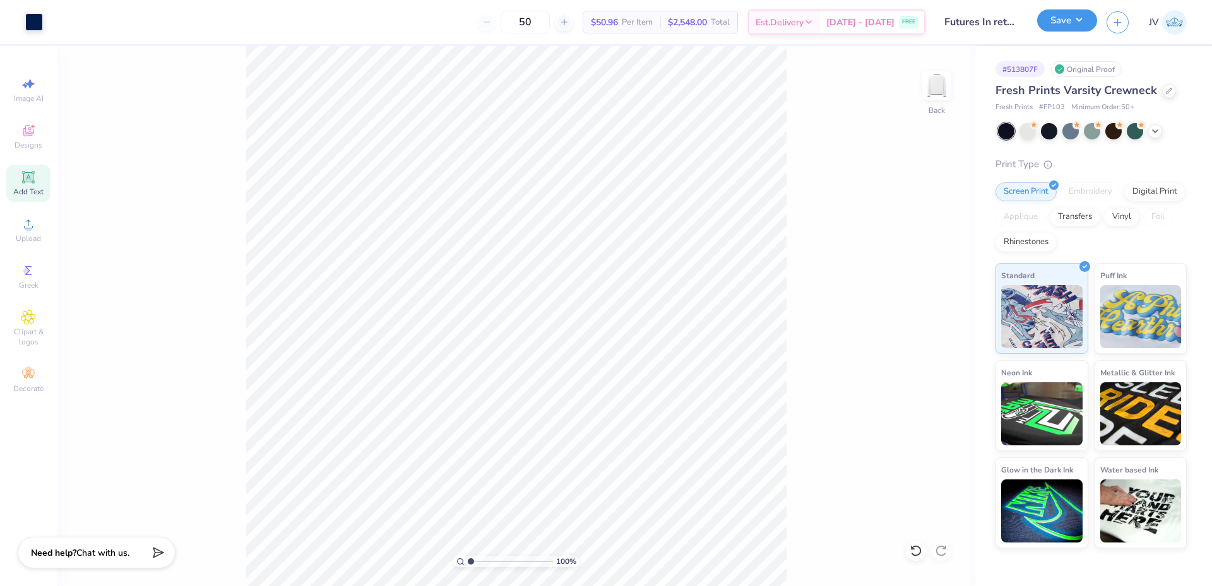
click at [1079, 20] on button "Save" at bounding box center [1067, 20] width 60 height 22
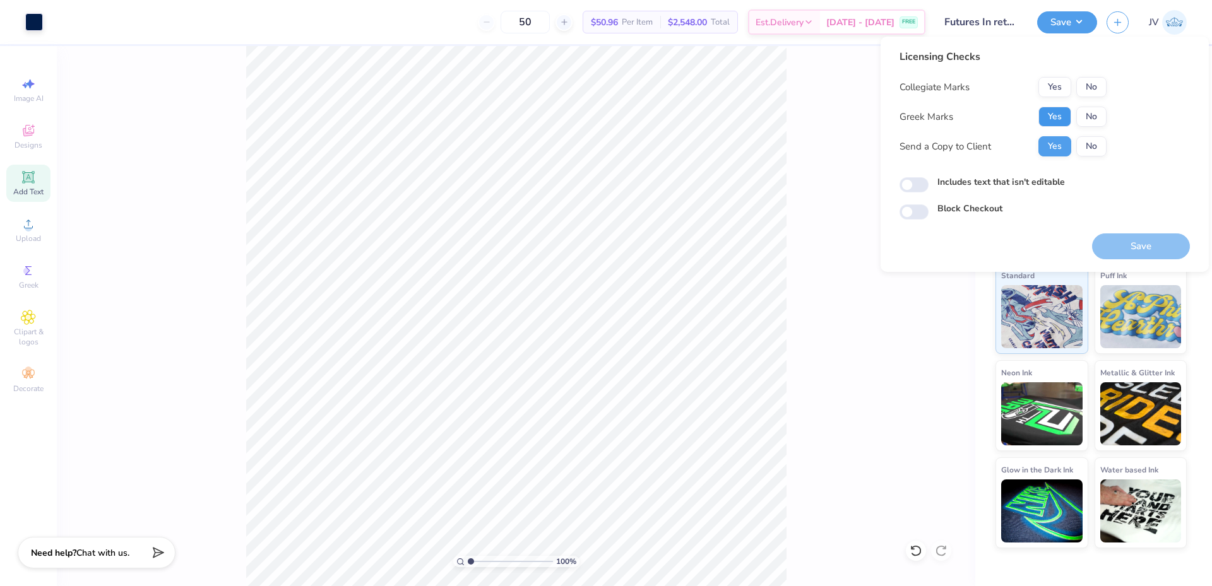
click at [1049, 114] on button "Yes" at bounding box center [1054, 117] width 33 height 20
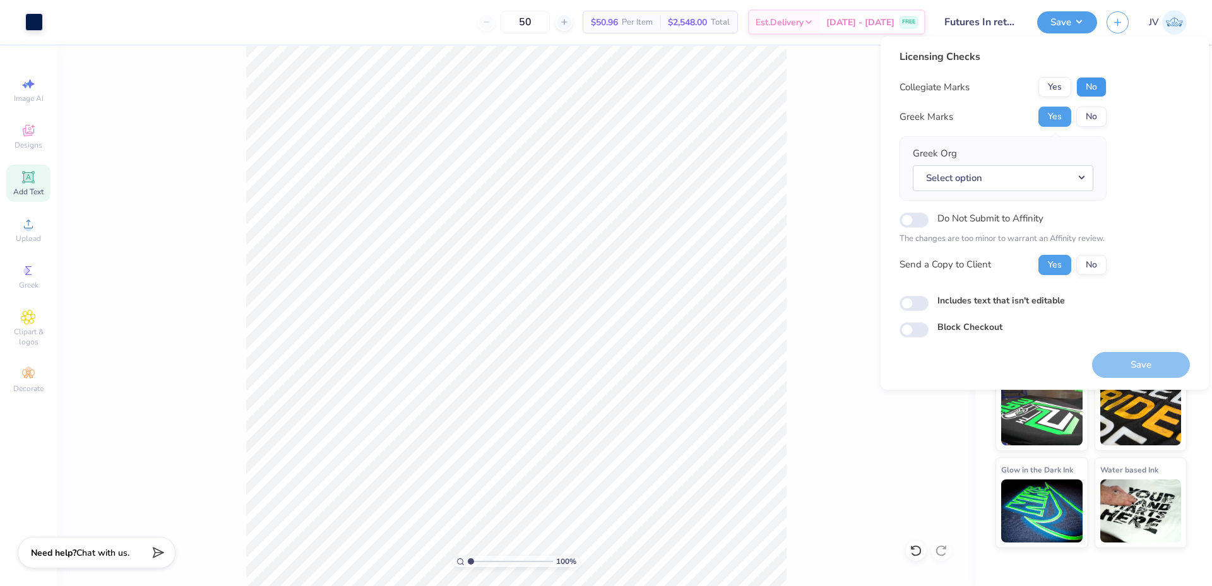
click at [1100, 81] on button "No" at bounding box center [1091, 87] width 30 height 20
click at [1090, 116] on button "No" at bounding box center [1091, 117] width 30 height 20
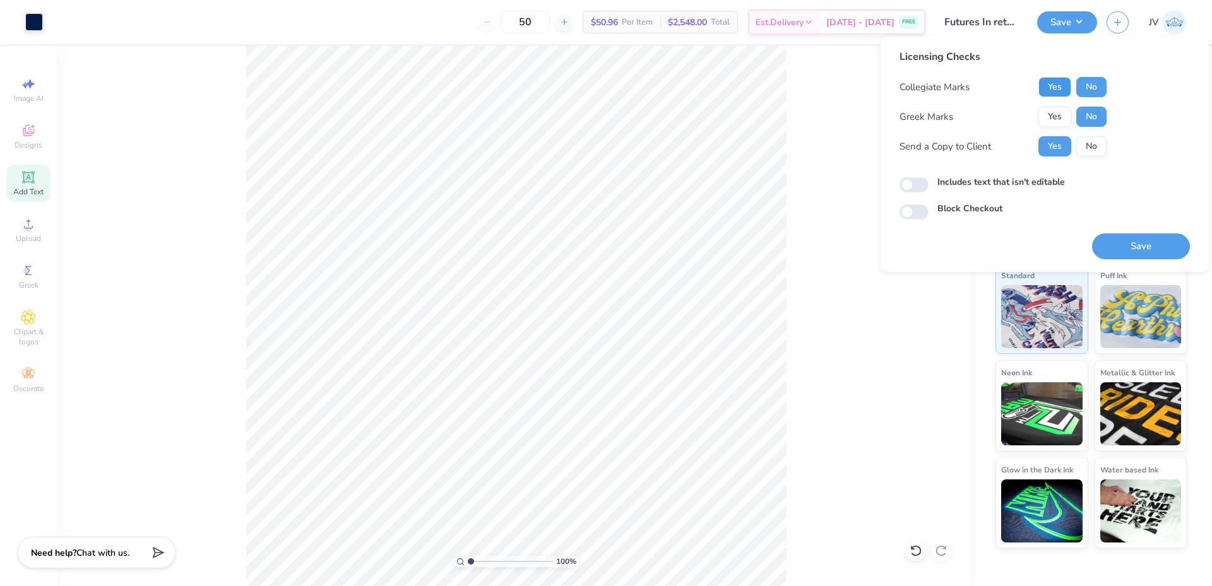
click at [1062, 89] on button "Yes" at bounding box center [1054, 87] width 33 height 20
click at [1146, 239] on button "Save" at bounding box center [1141, 247] width 98 height 26
